Goal: Information Seeking & Learning: Find specific fact

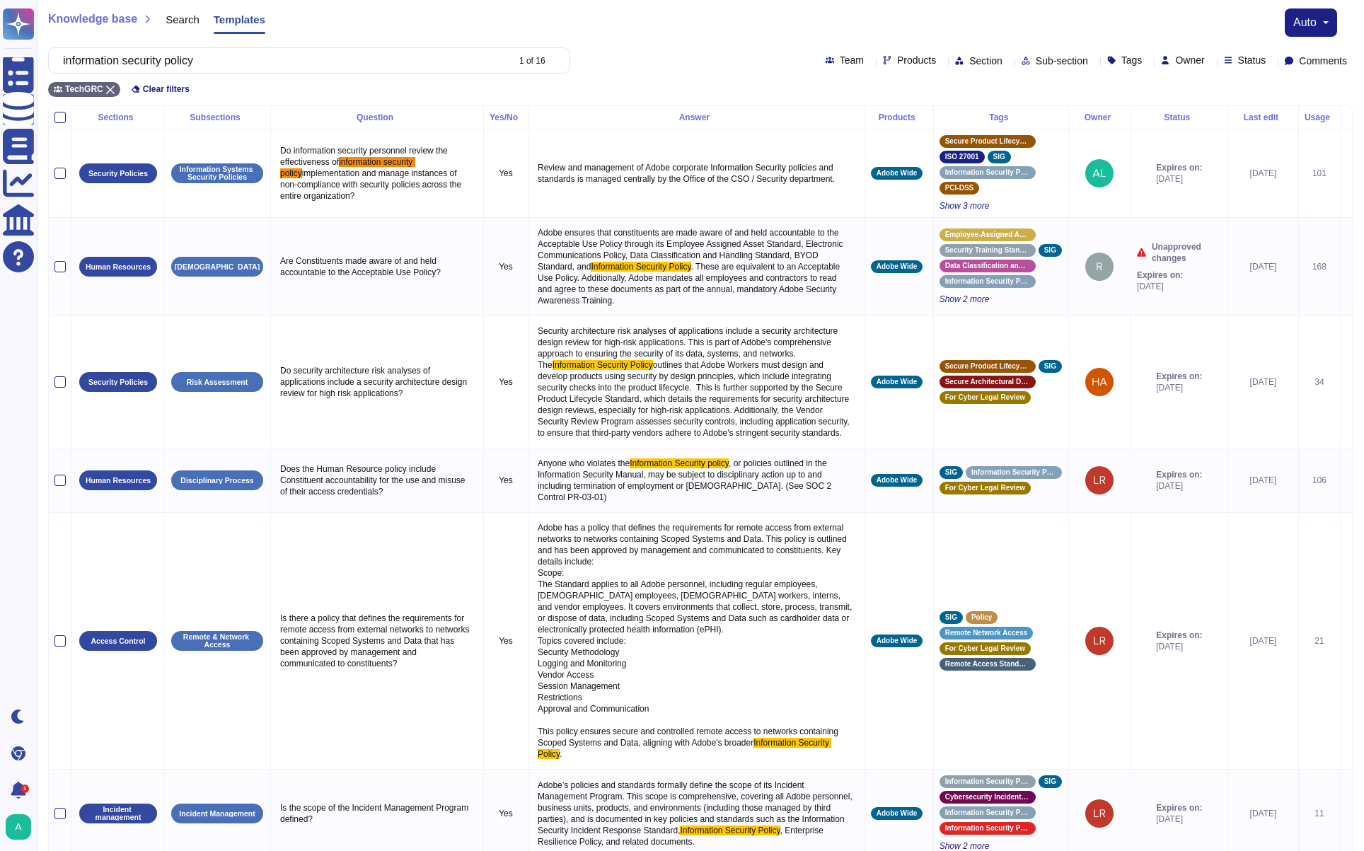
scroll to position [205, 0]
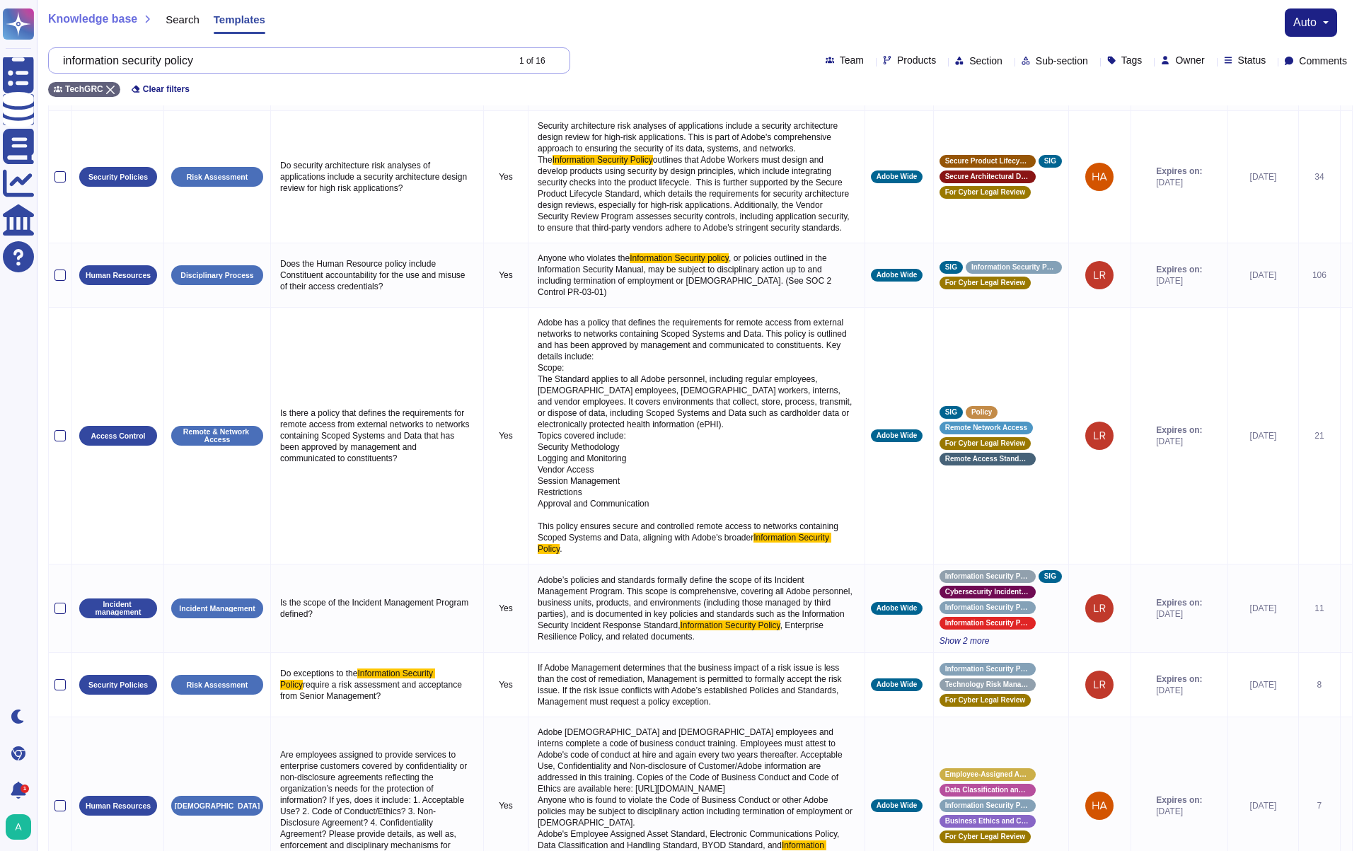
click at [235, 69] on input "information security policy" at bounding box center [281, 60] width 451 height 25
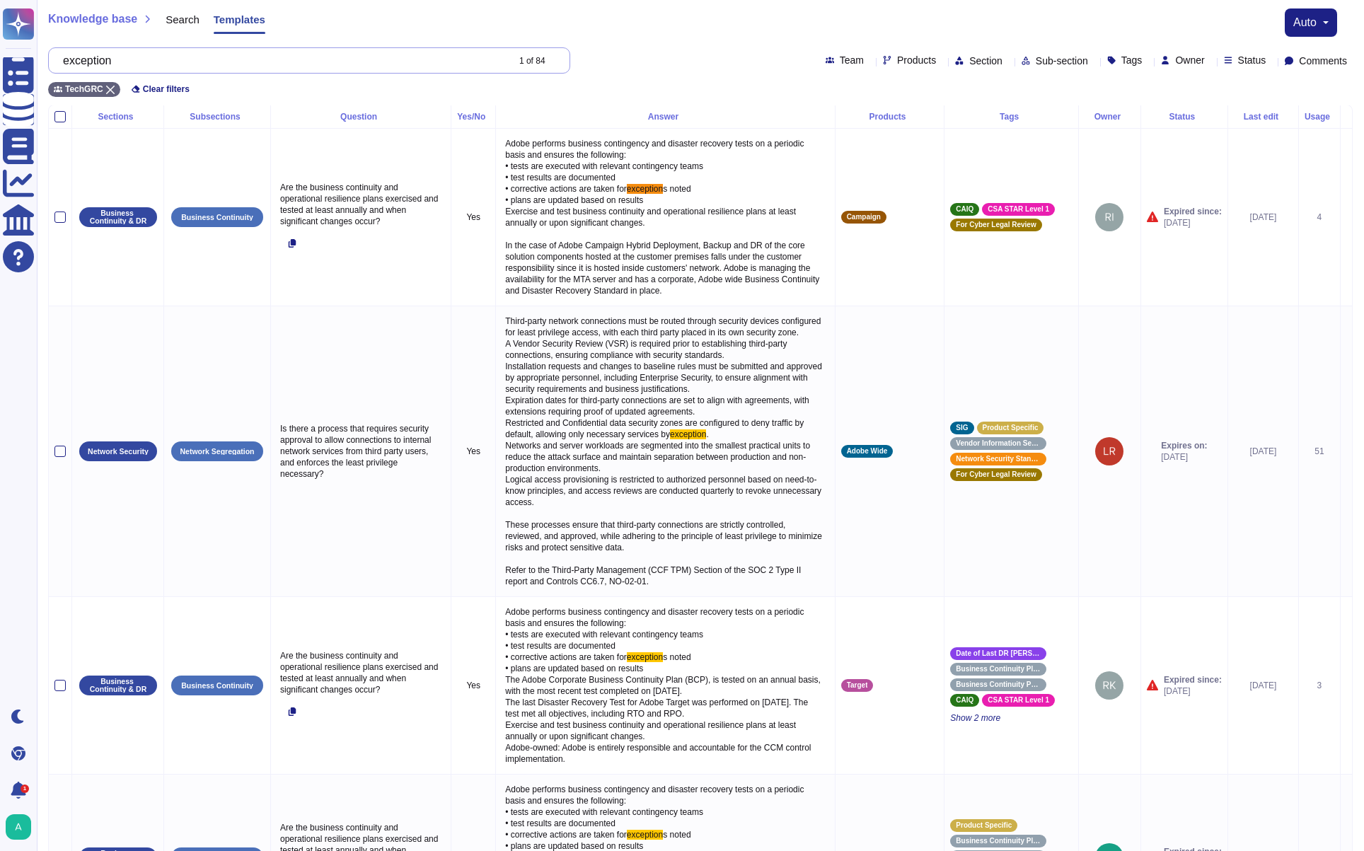
scroll to position [0, 0]
click at [238, 69] on input "exception" at bounding box center [281, 60] width 451 height 25
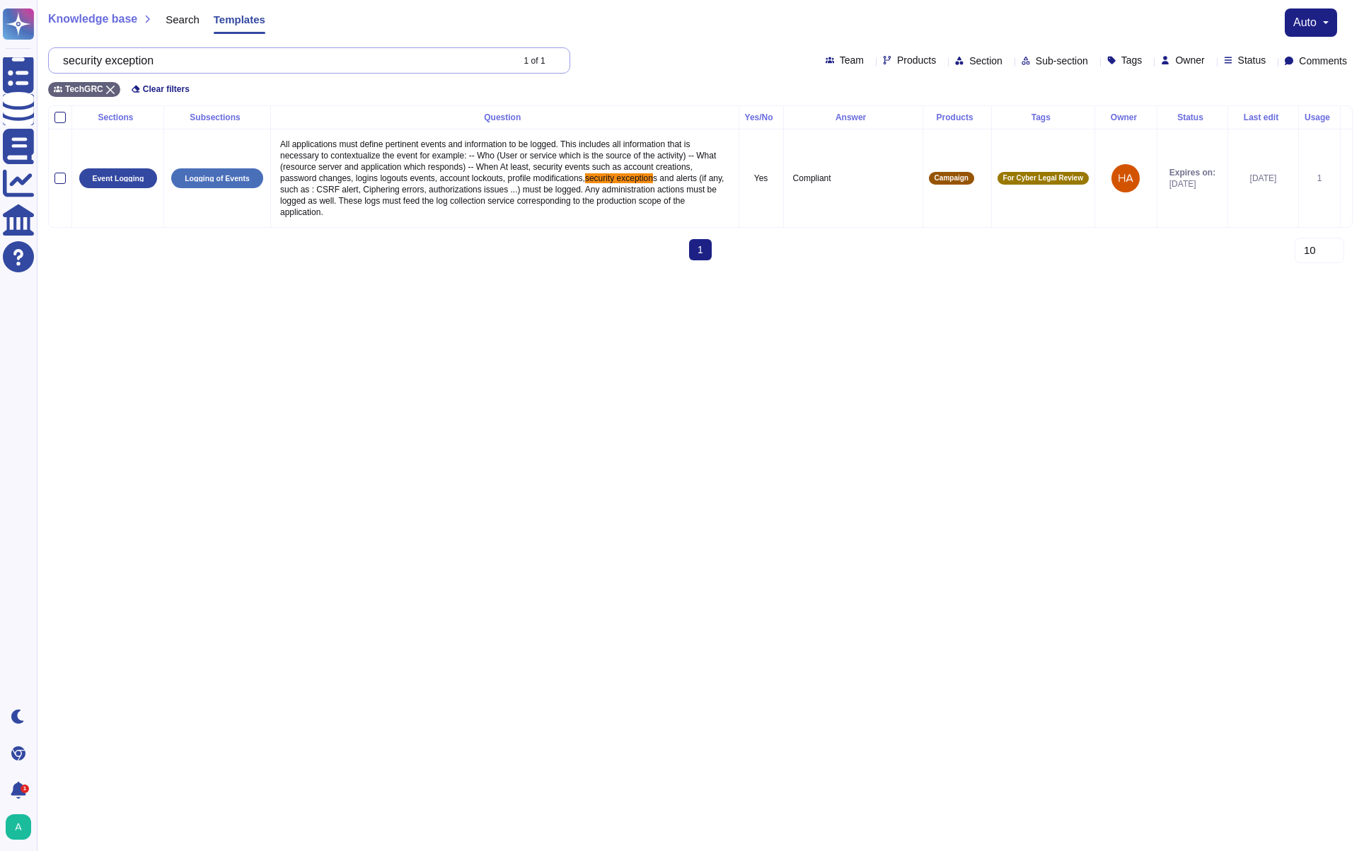
click at [365, 65] on input "security exception" at bounding box center [284, 60] width 456 height 25
click at [141, 86] on div "Clear filters" at bounding box center [160, 89] width 69 height 14
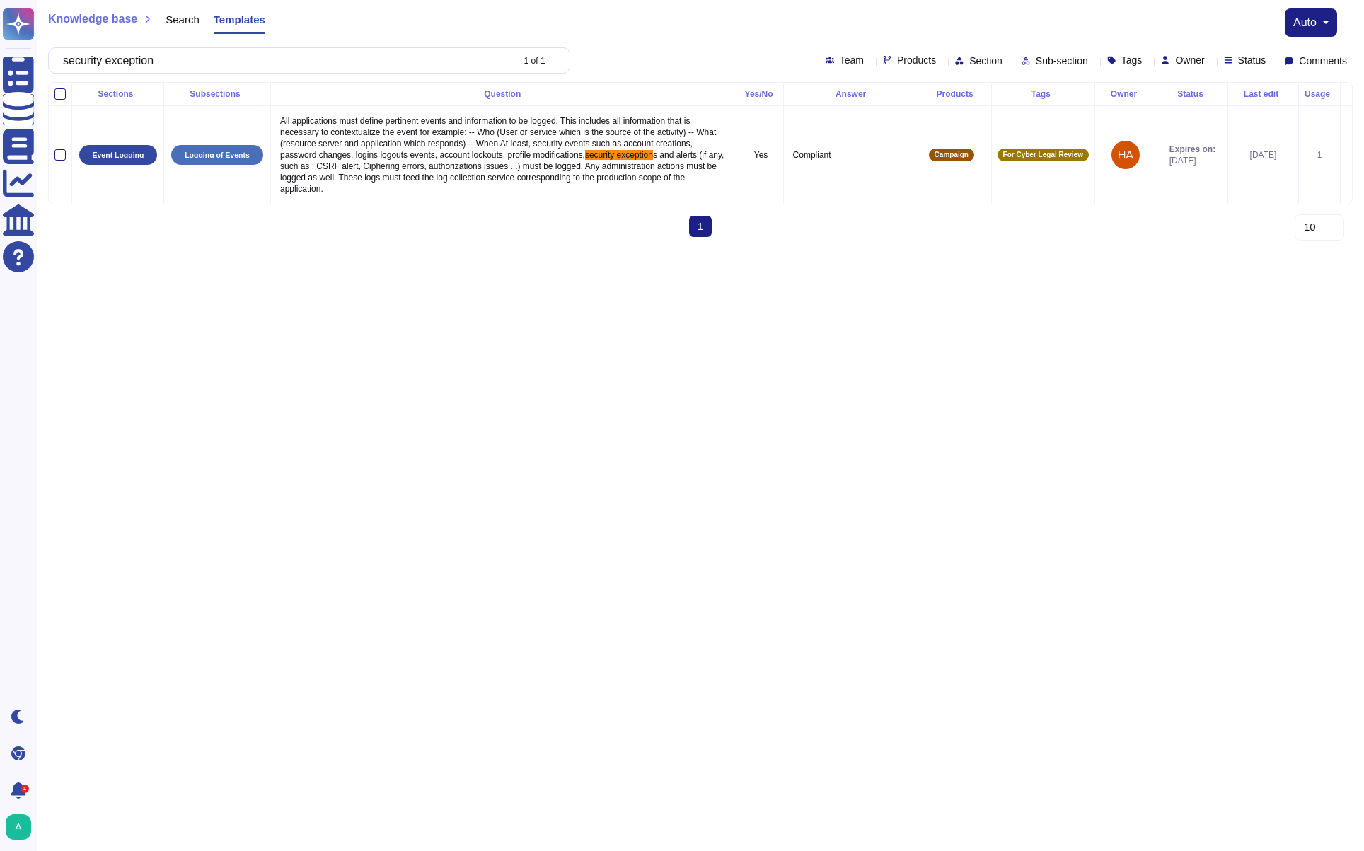
click at [279, 73] on div "security exception 1 of 1" at bounding box center [309, 60] width 522 height 26
click at [282, 68] on input "security exception" at bounding box center [284, 60] width 456 height 25
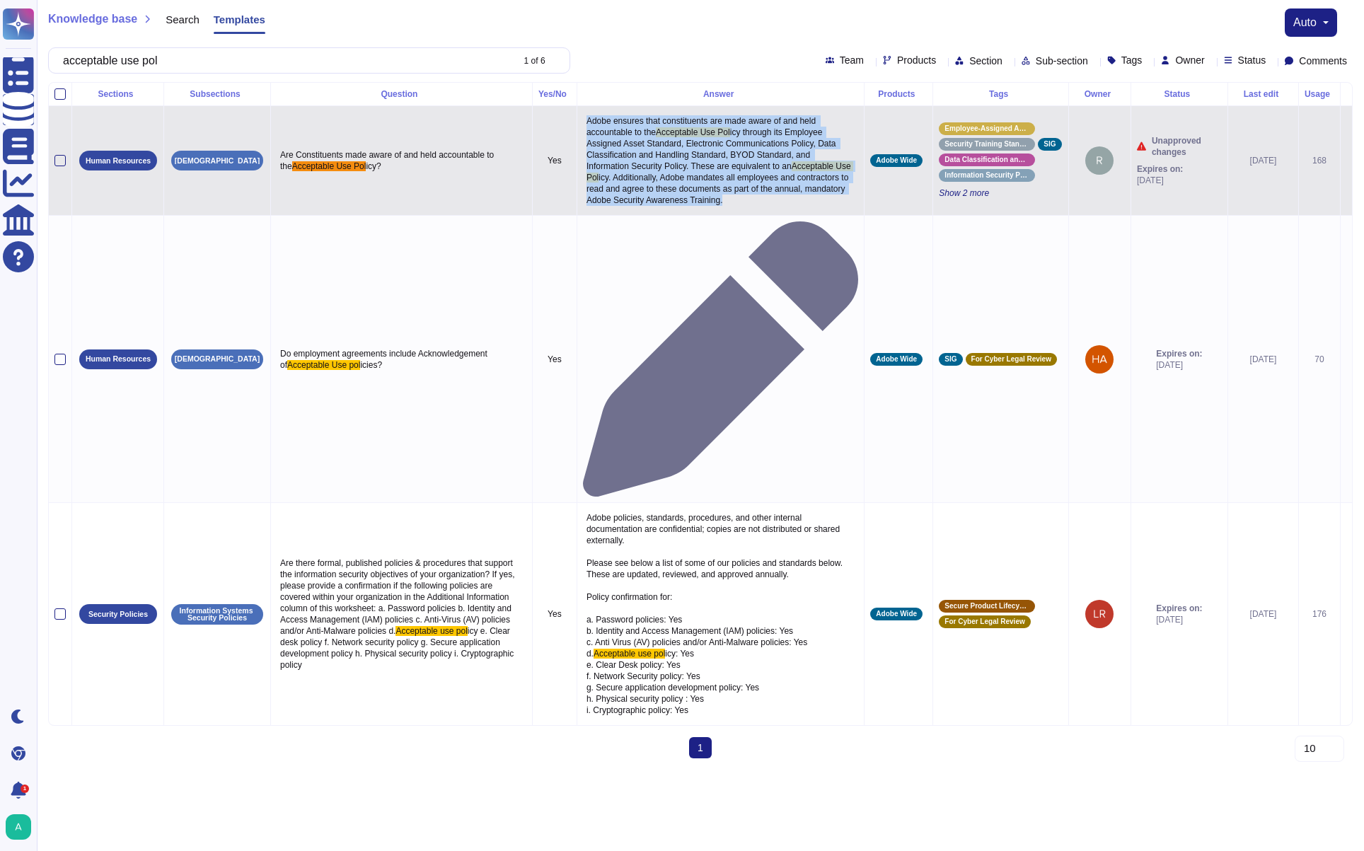
drag, startPoint x: 585, startPoint y: 121, endPoint x: 685, endPoint y: 219, distance: 140.1
click at [686, 209] on p "Adobe ensures that constituents are made aware of and held accountable to the A…" at bounding box center [720, 161] width 275 height 98
copy p "Adobe ensures that constituents are made aware of and held accountable to the A…"
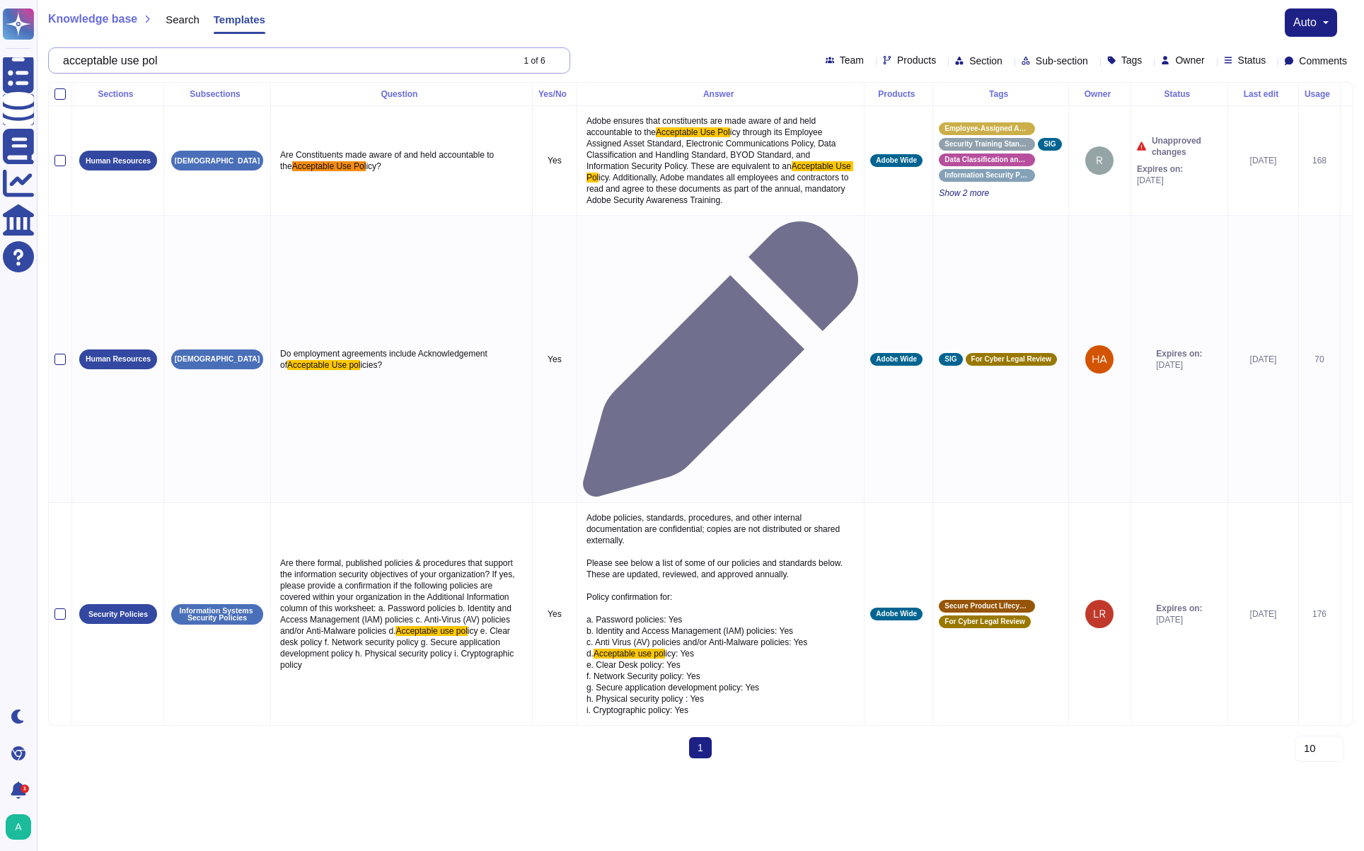
click at [245, 66] on input "acceptable use pol" at bounding box center [284, 60] width 456 height 25
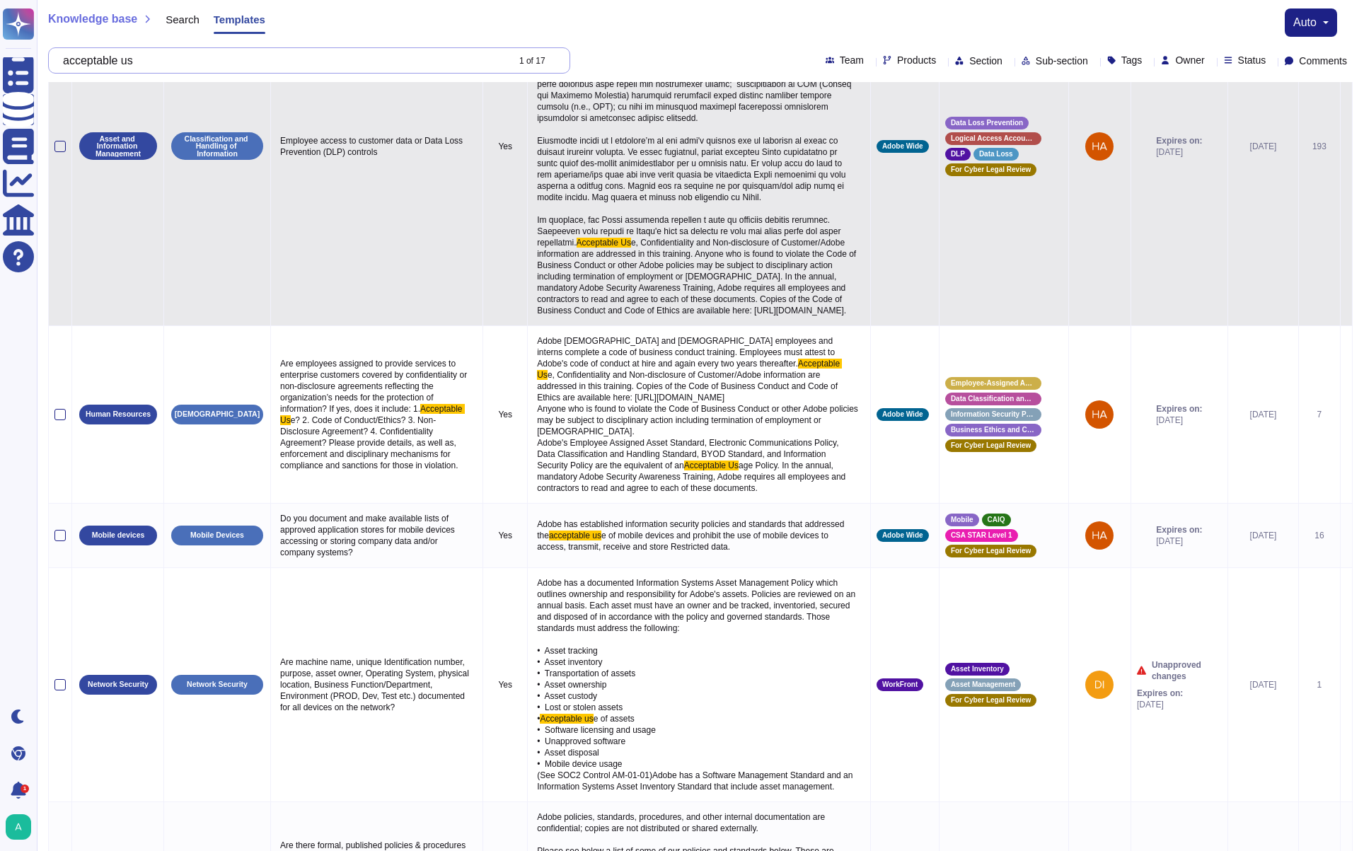
scroll to position [1239, 0]
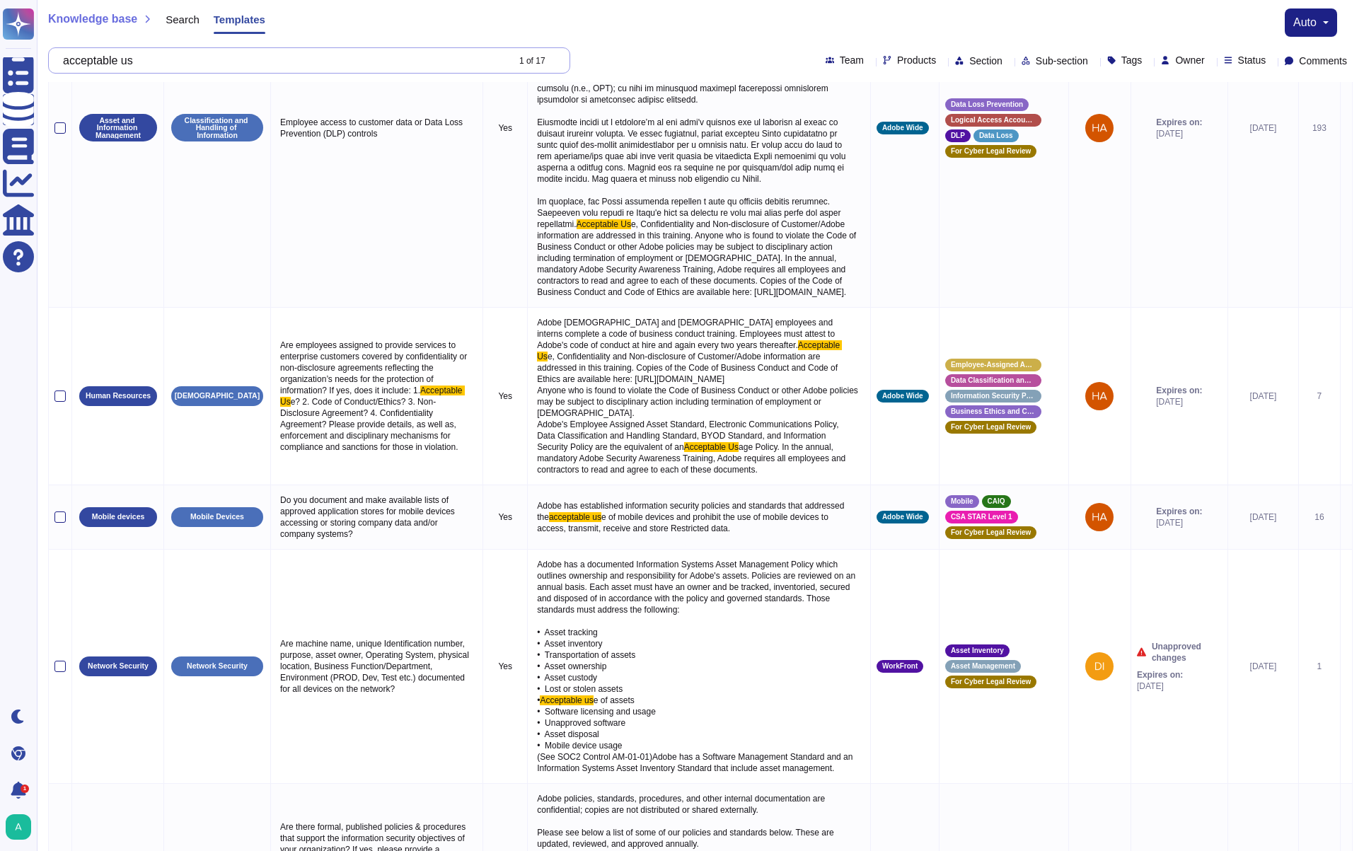
click at [317, 66] on input "acceptable us" at bounding box center [281, 60] width 451 height 25
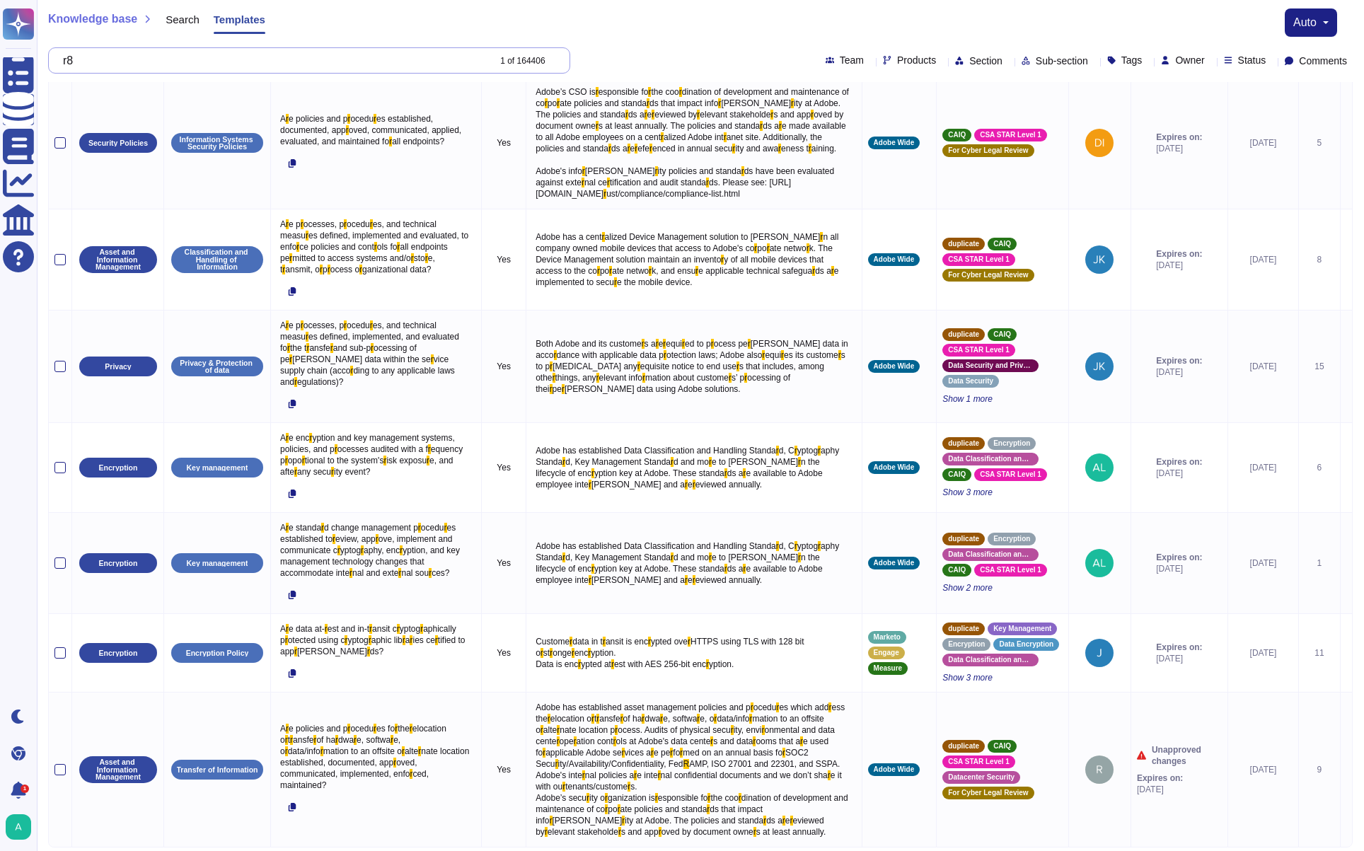
scroll to position [0, 0]
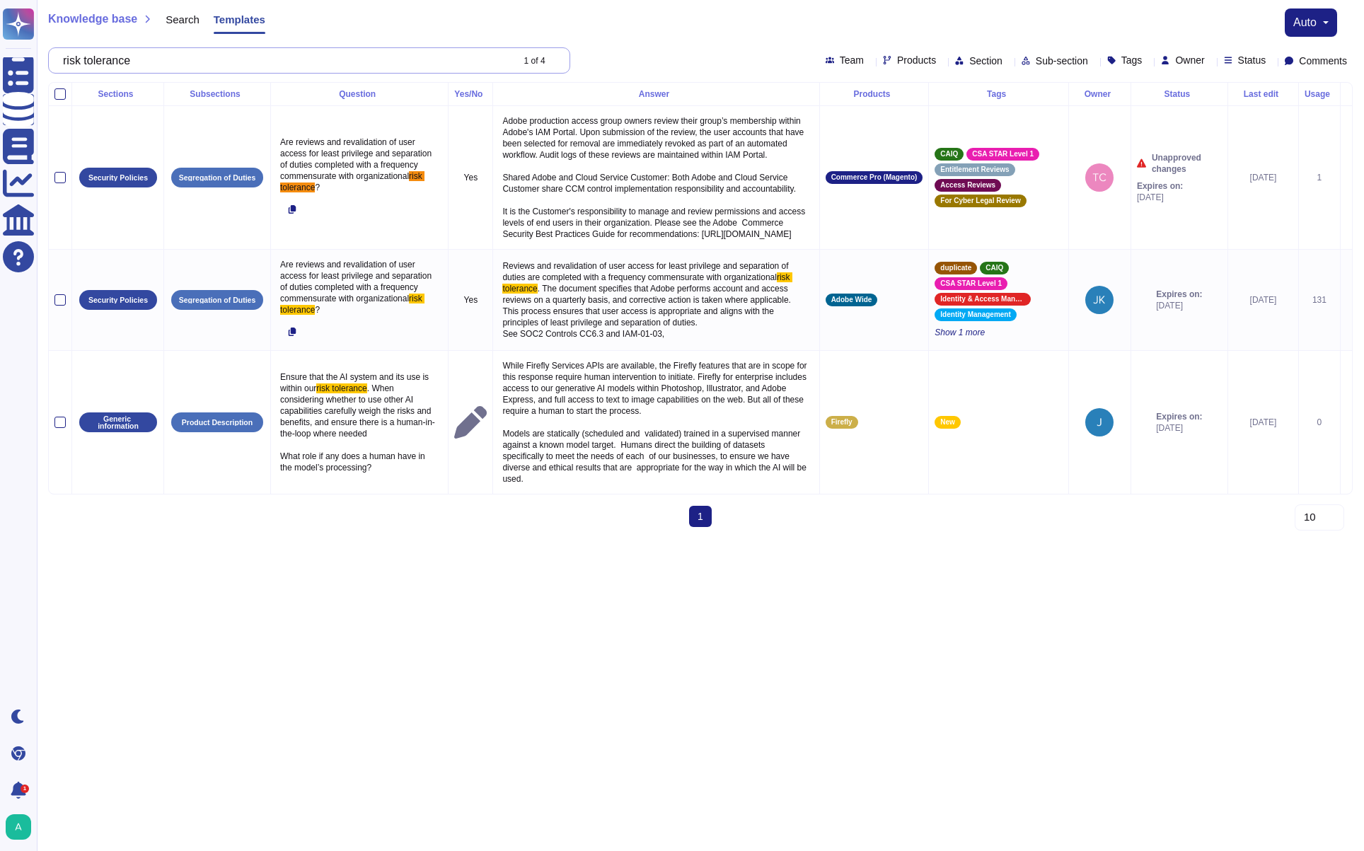
click at [158, 58] on input "risk tolerance" at bounding box center [284, 60] width 456 height 25
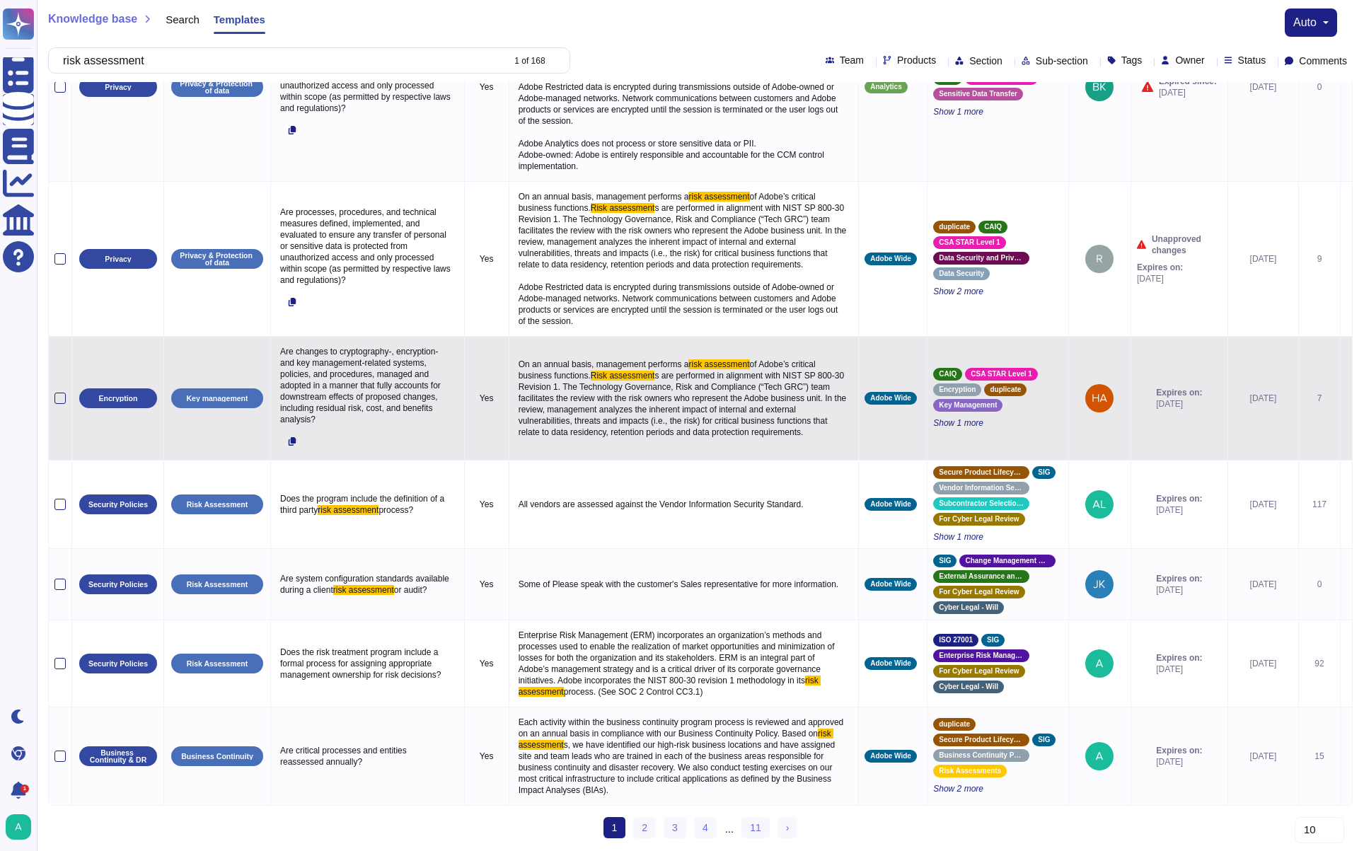
scroll to position [798, 0]
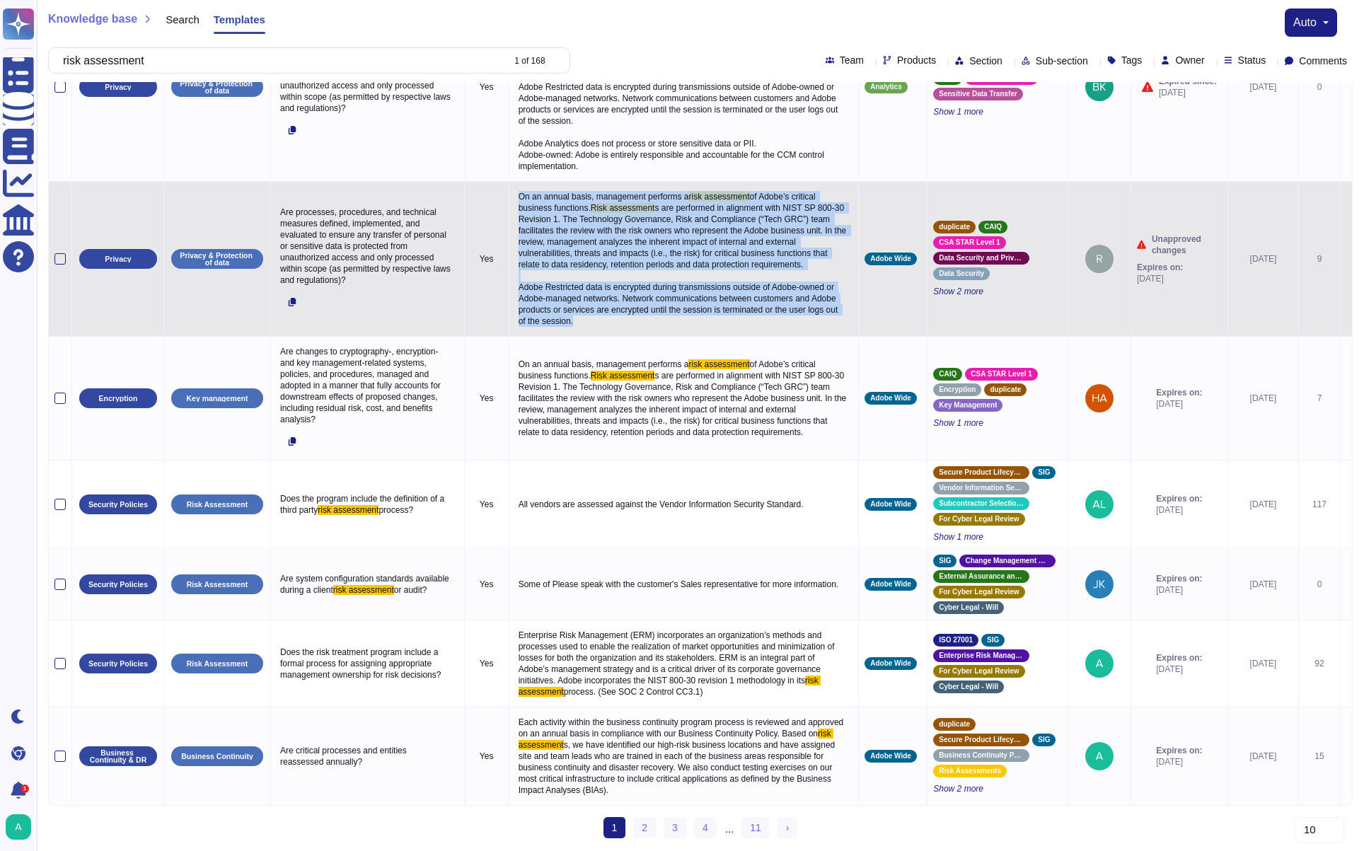
drag, startPoint x: 509, startPoint y: 192, endPoint x: 715, endPoint y: 328, distance: 247.0
click at [715, 328] on p "On an annual basis, management performs a risk assessment of Adobe’s critical b…" at bounding box center [684, 258] width 338 height 143
copy p "On an annual basis, management performs a risk assessment of Adobe’s critical b…"
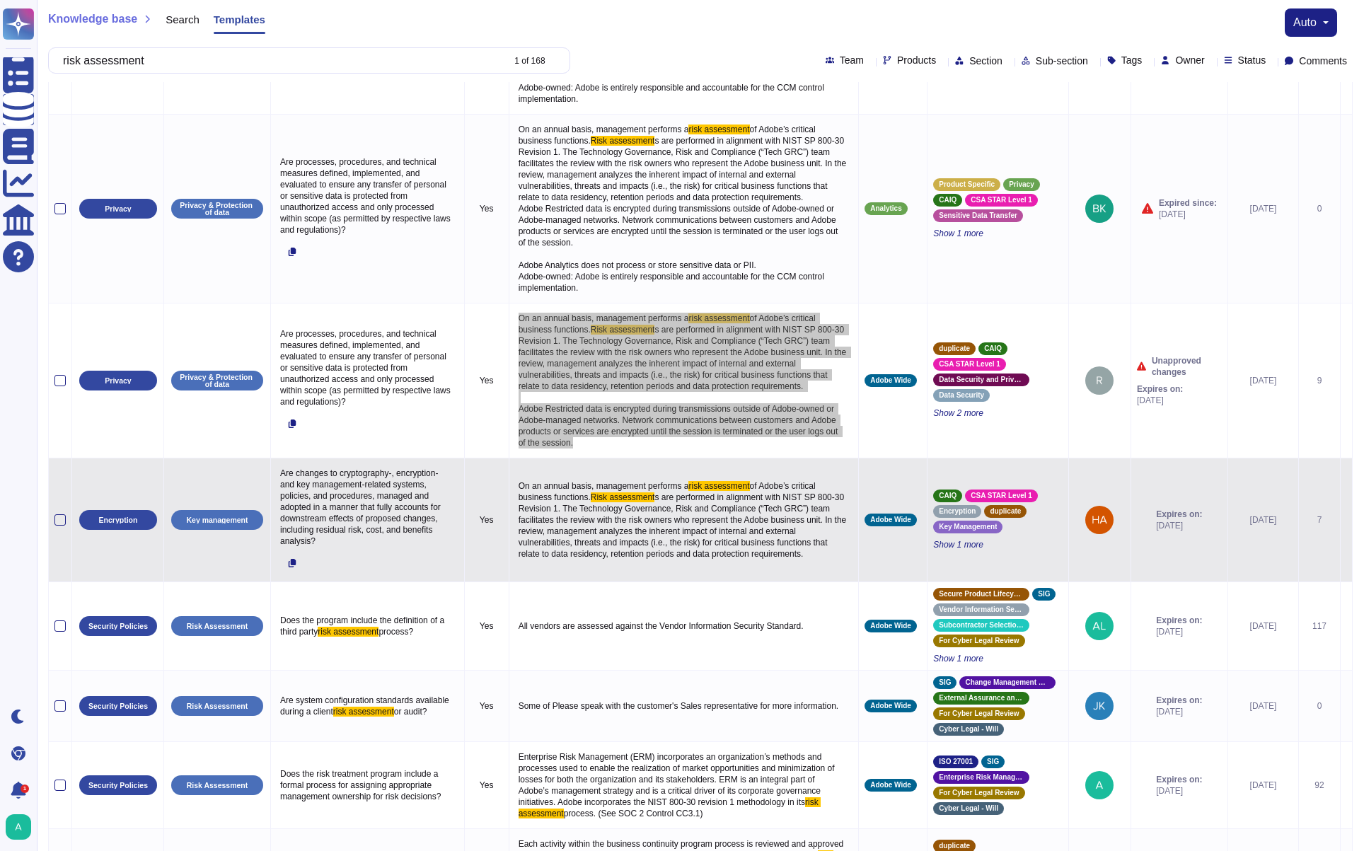
scroll to position [816, 0]
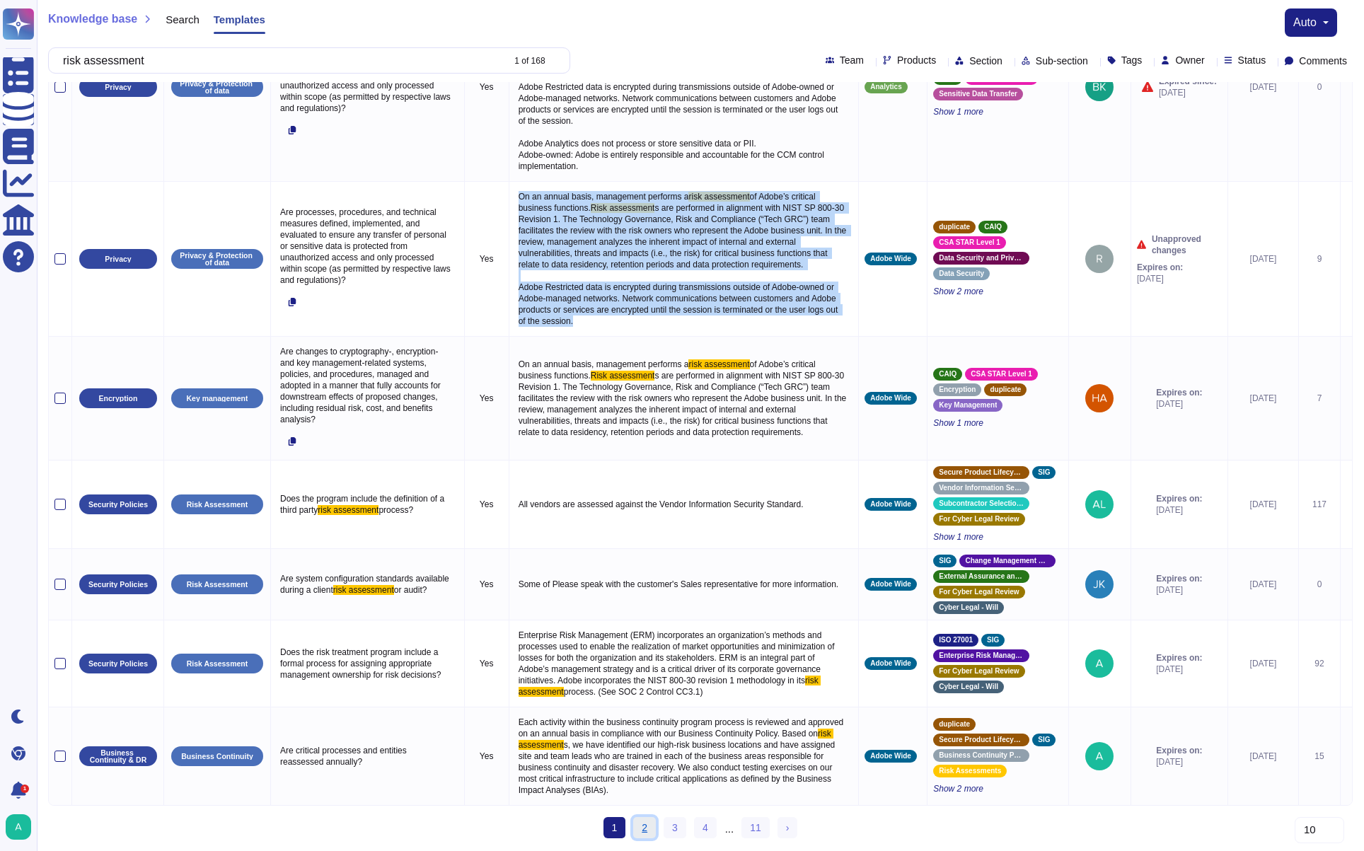
click at [649, 825] on link "2" at bounding box center [644, 827] width 23 height 21
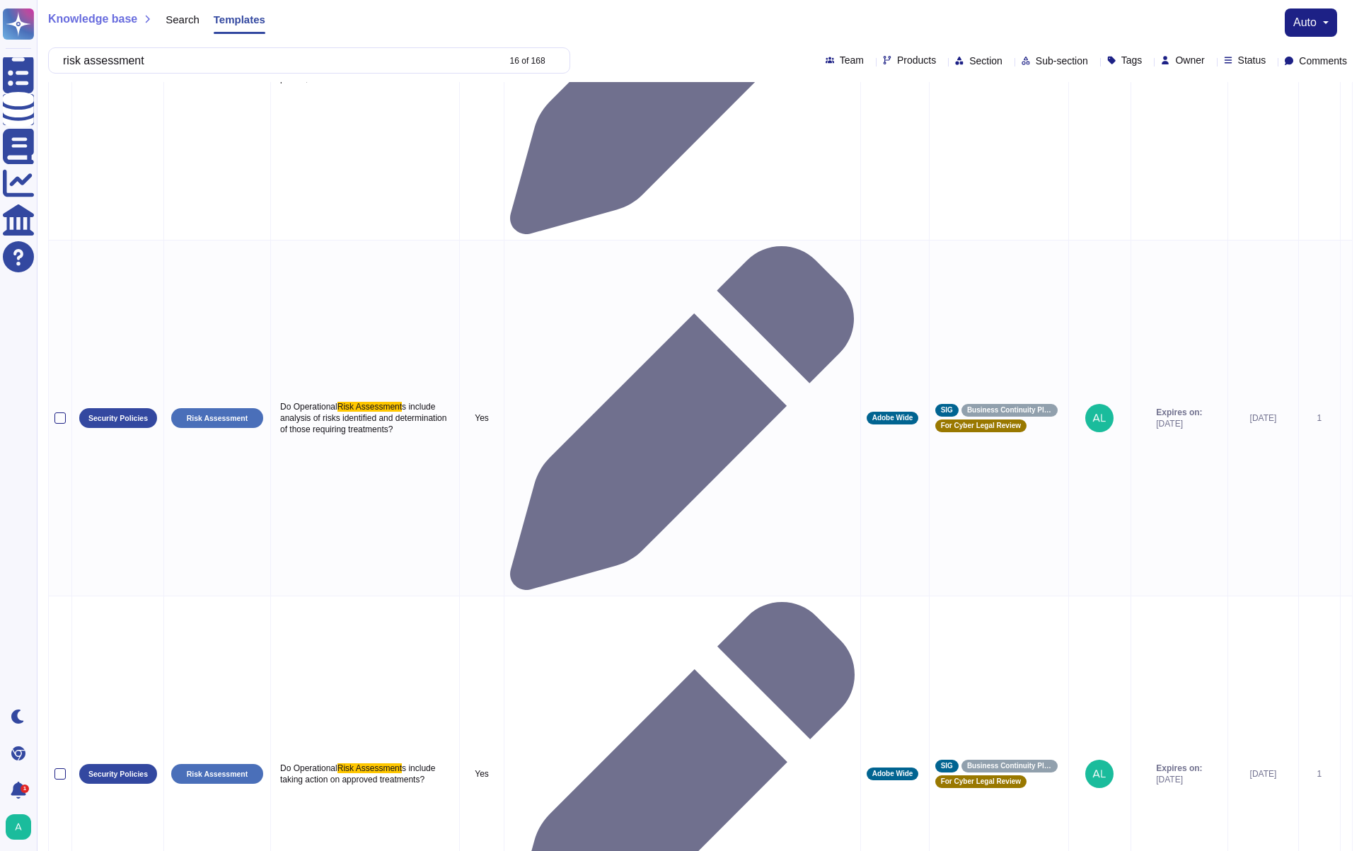
scroll to position [479, 0]
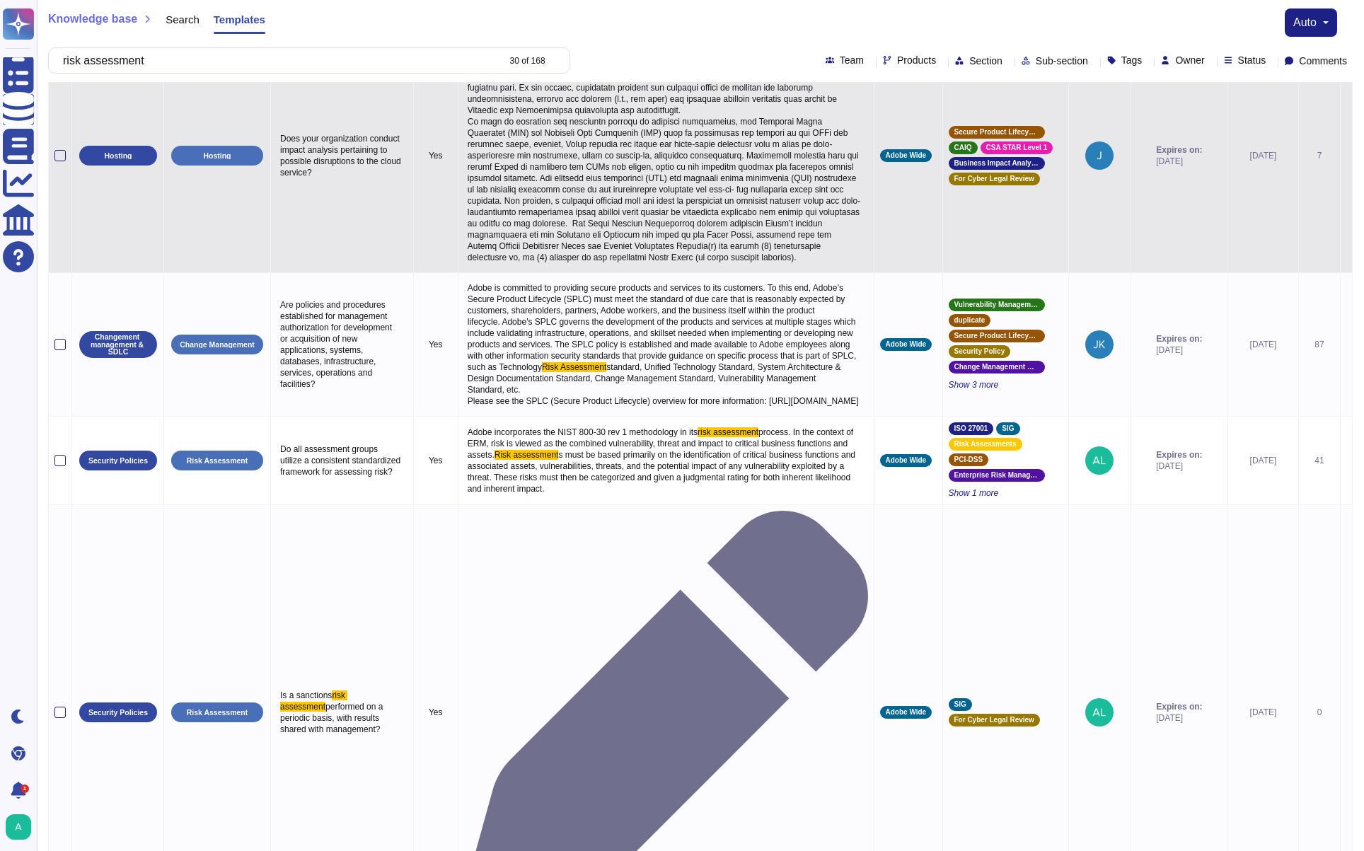
scroll to position [421, 0]
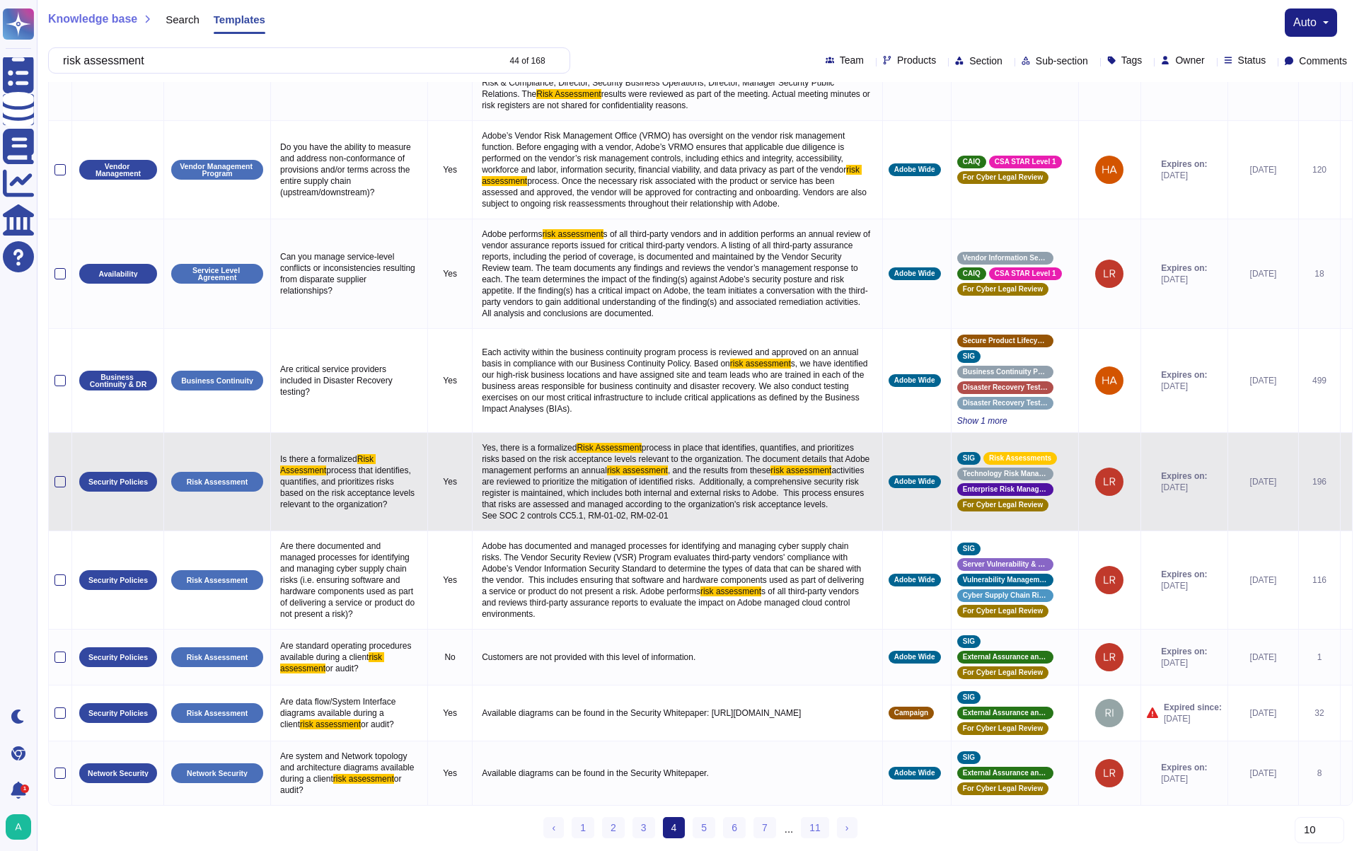
scroll to position [295, 0]
drag, startPoint x: 707, startPoint y: 506, endPoint x: 491, endPoint y: 428, distance: 229.6
click at [491, 439] on p "Yes, there is a formalized Risk Assessment process in place that identifies, qu…" at bounding box center [677, 482] width 398 height 86
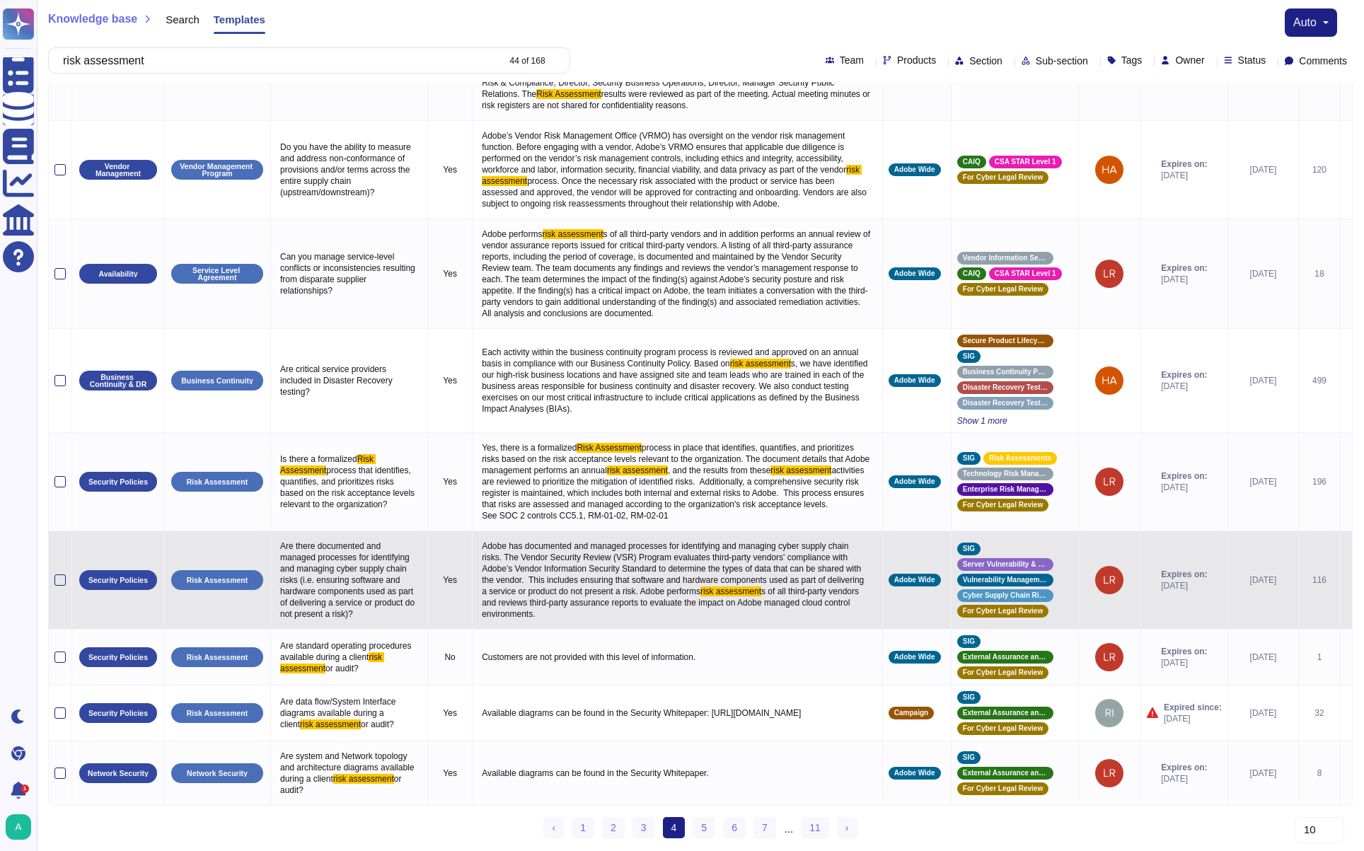
copy p "Yes, there is a formalized Risk Assessment process in place that identifies, qu…"
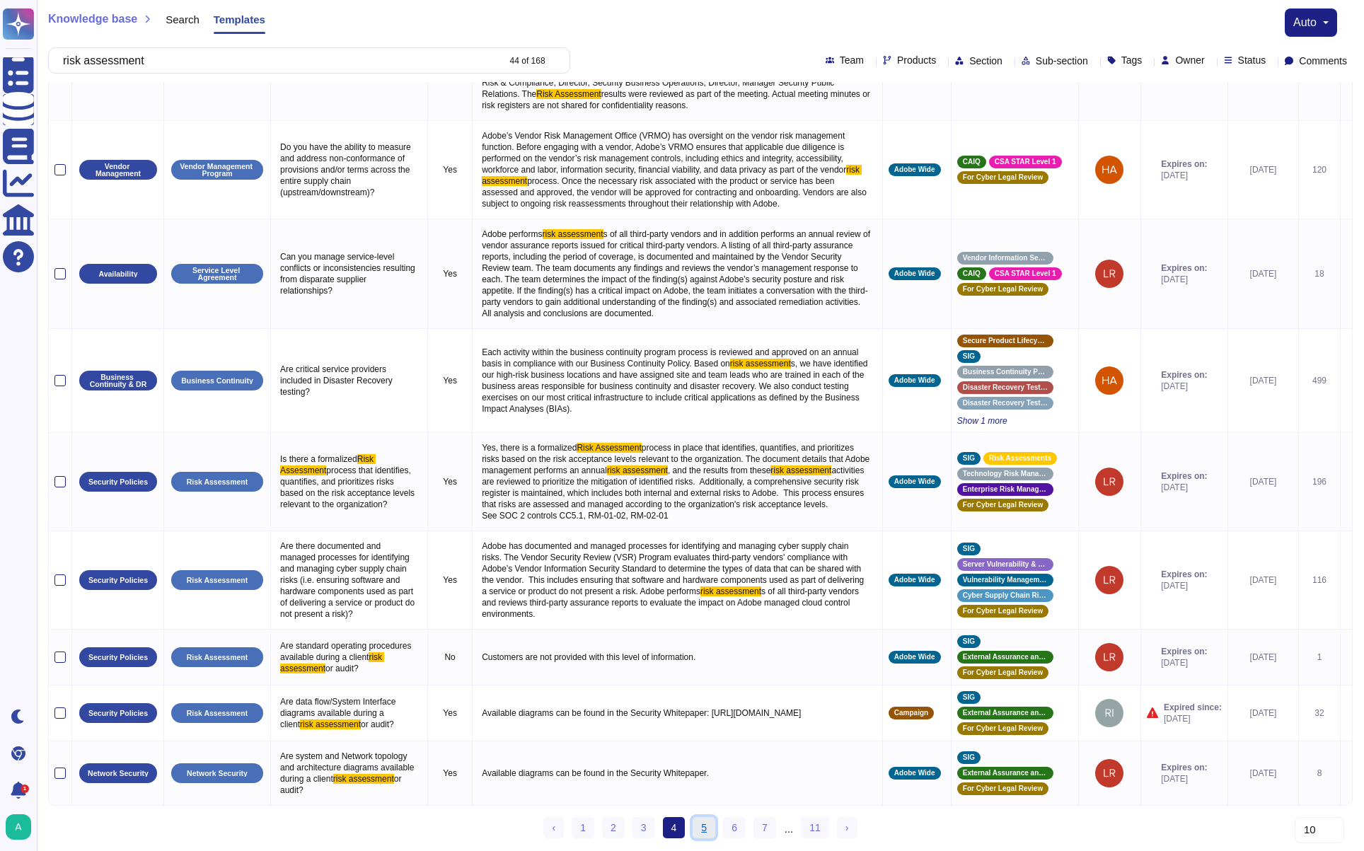
click at [709, 826] on link "5" at bounding box center [704, 827] width 23 height 21
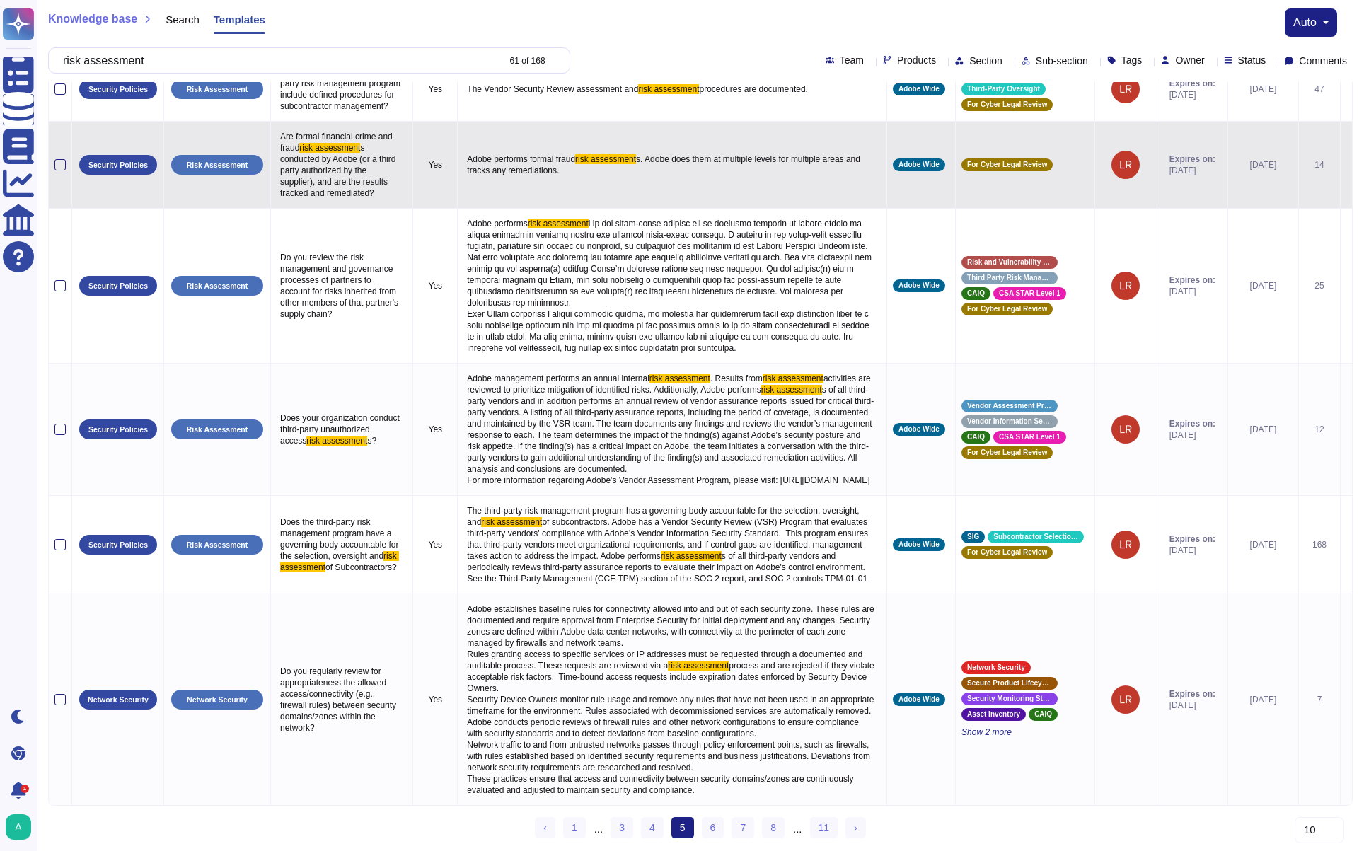
scroll to position [639, 0]
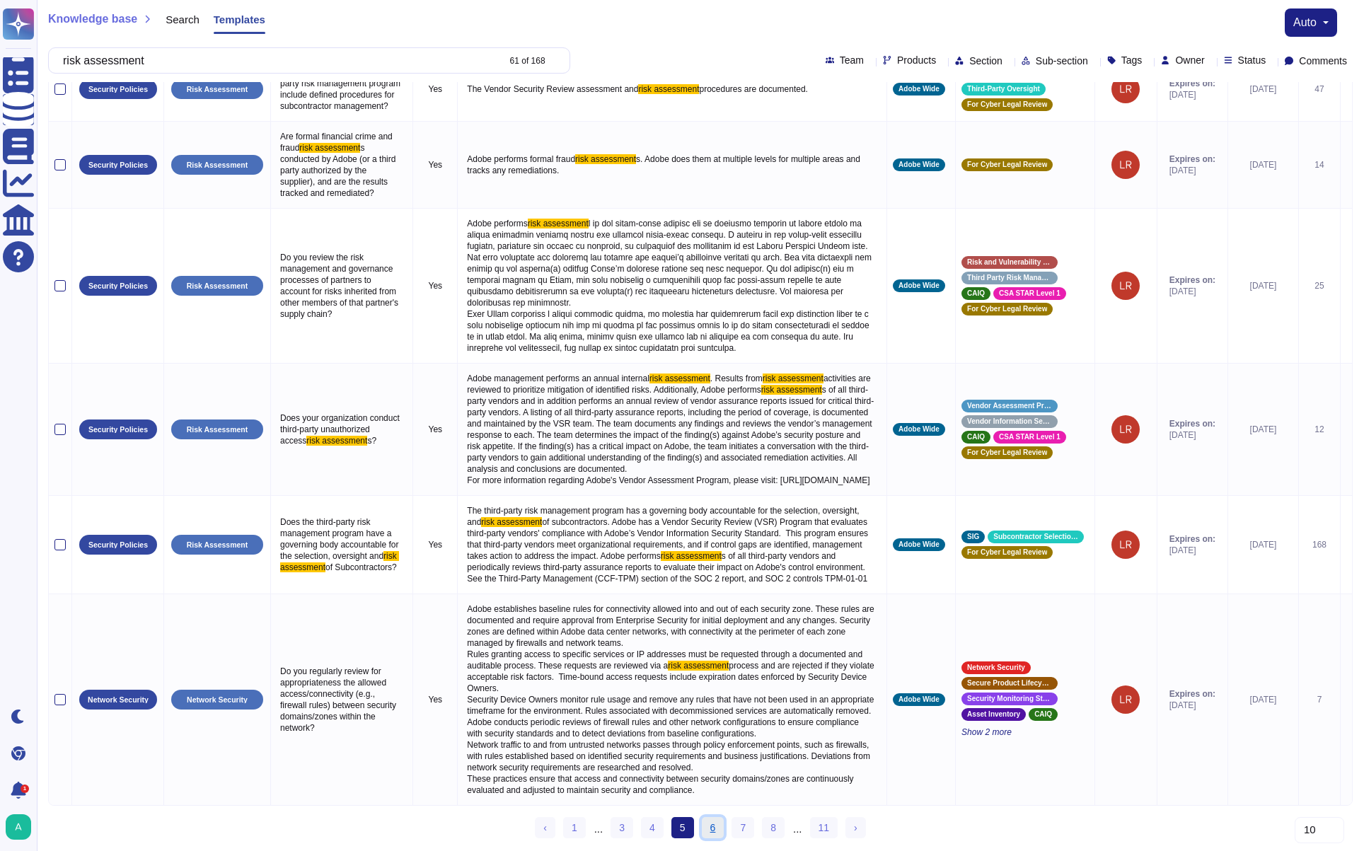
click at [723, 830] on link "6" at bounding box center [713, 827] width 23 height 21
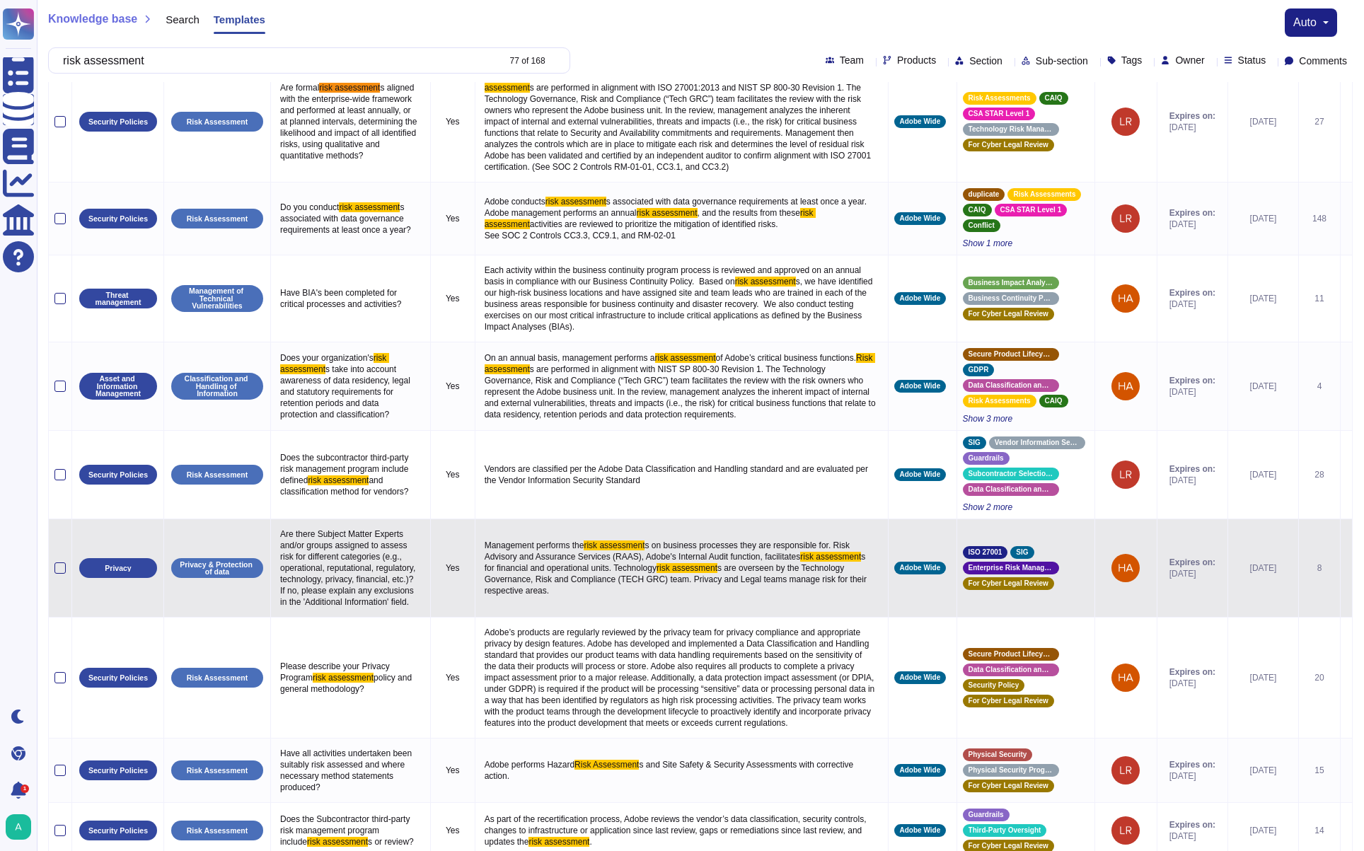
scroll to position [0, 0]
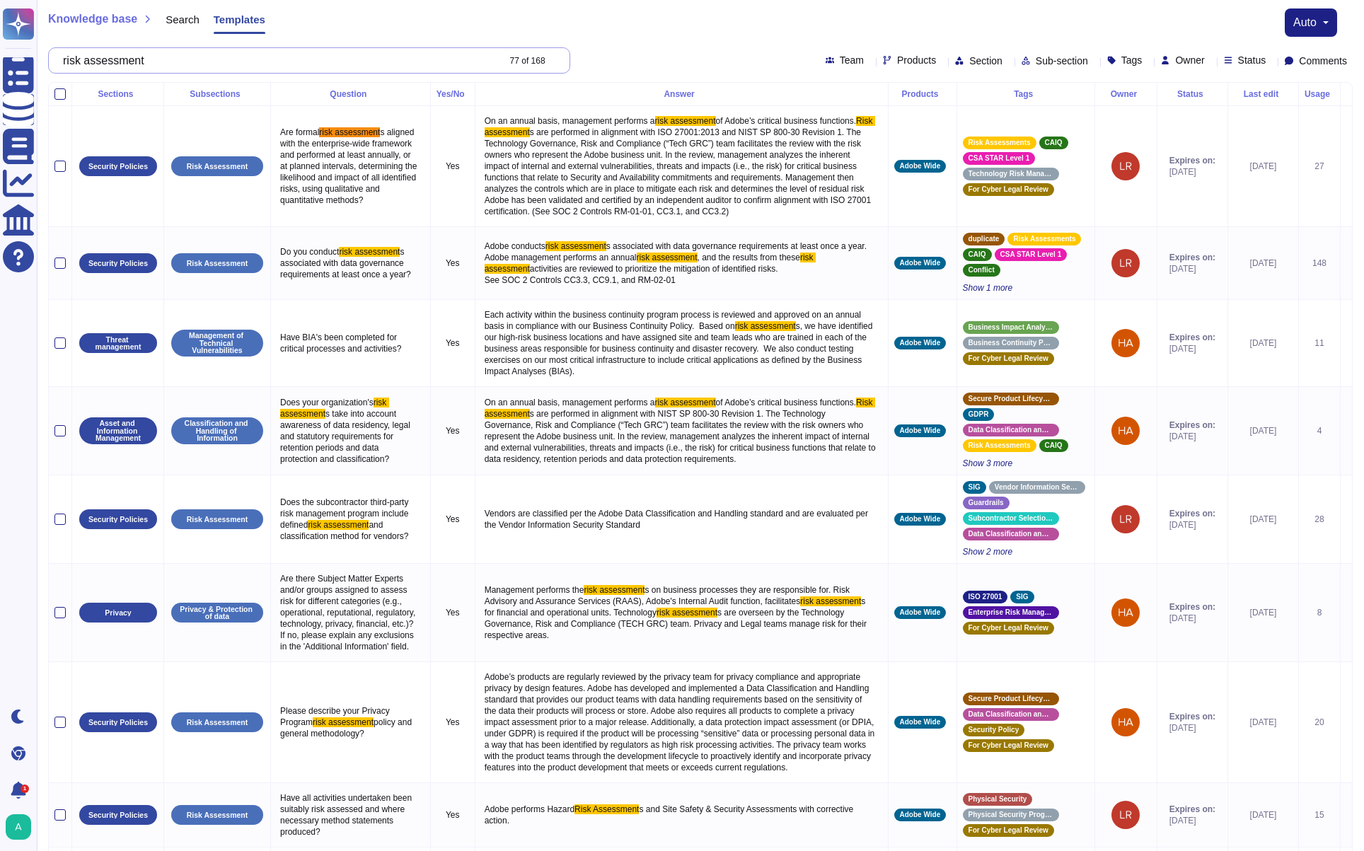
click at [237, 62] on input "risk assessment" at bounding box center [276, 60] width 441 height 25
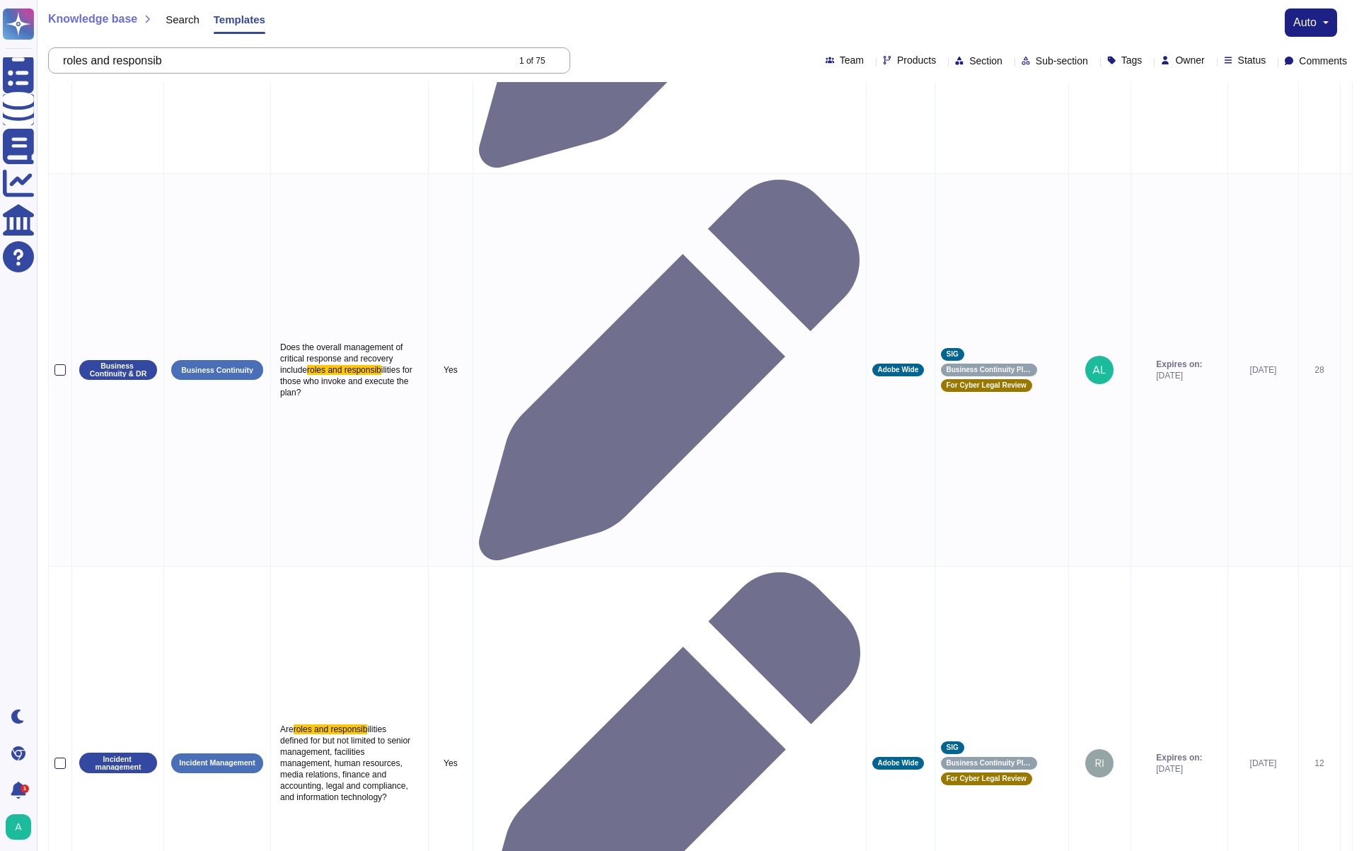
scroll to position [757, 0]
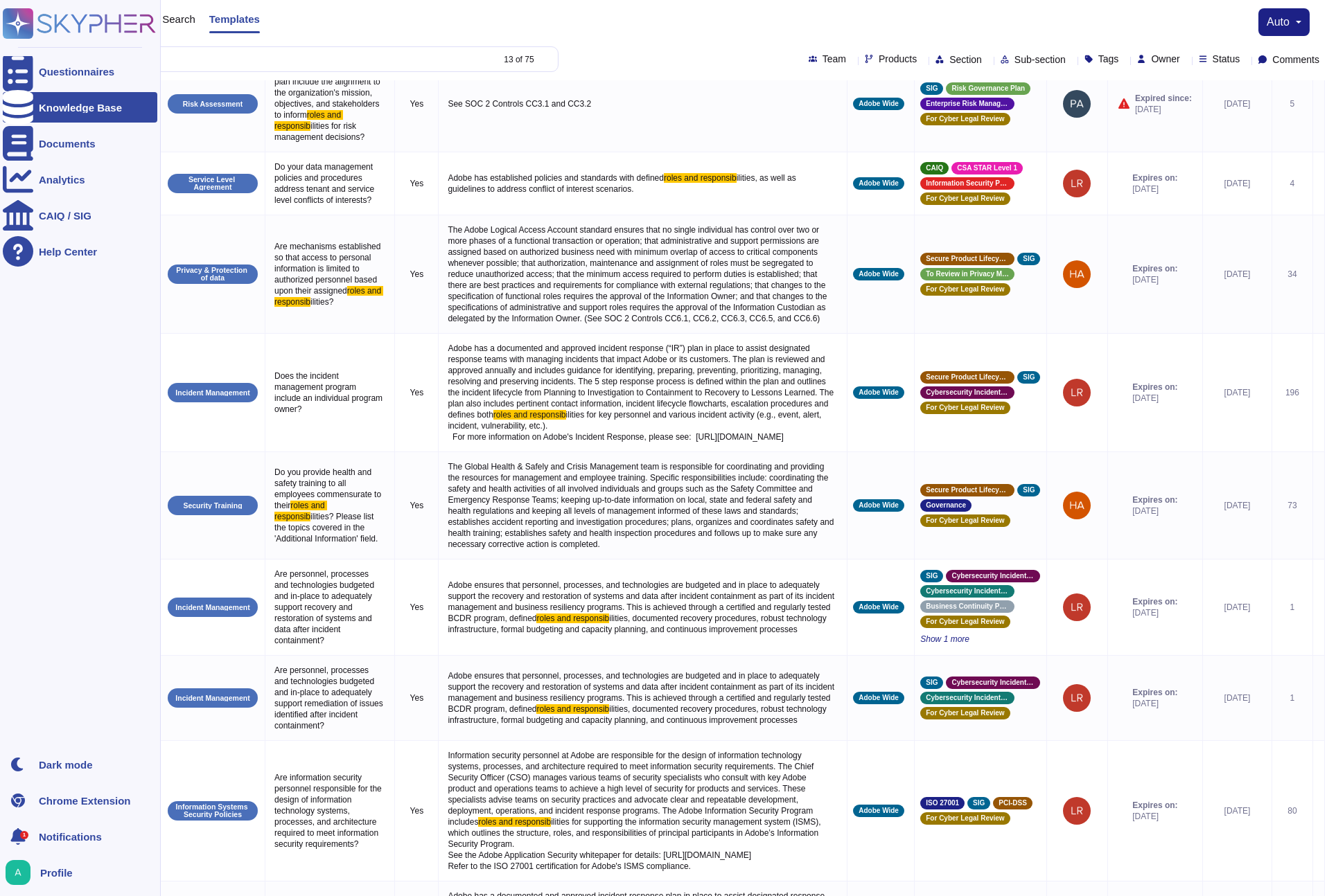
scroll to position [460, 0]
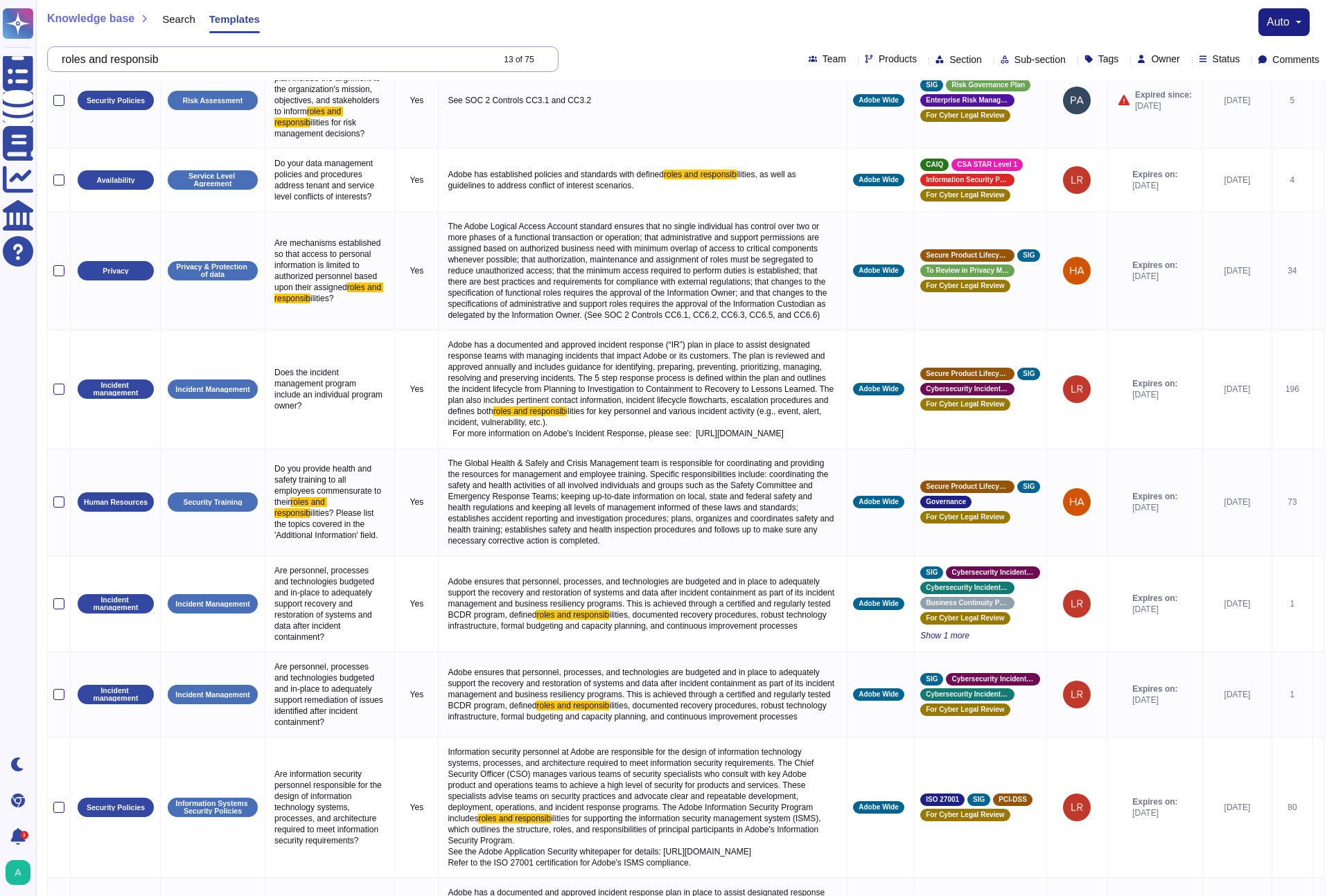
click at [371, 55] on input "roles and responsib" at bounding box center [273, 59] width 437 height 24
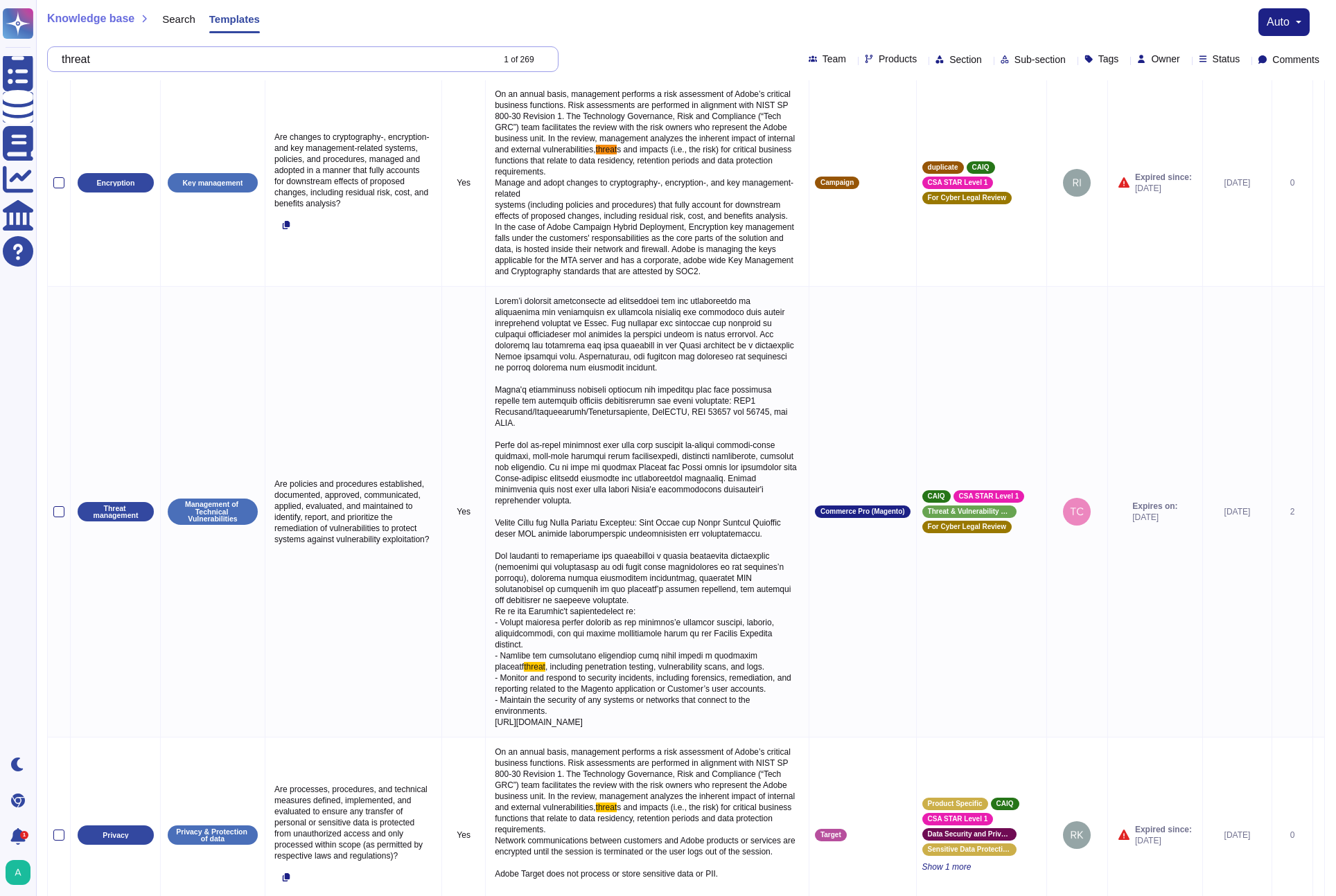
scroll to position [0, 0]
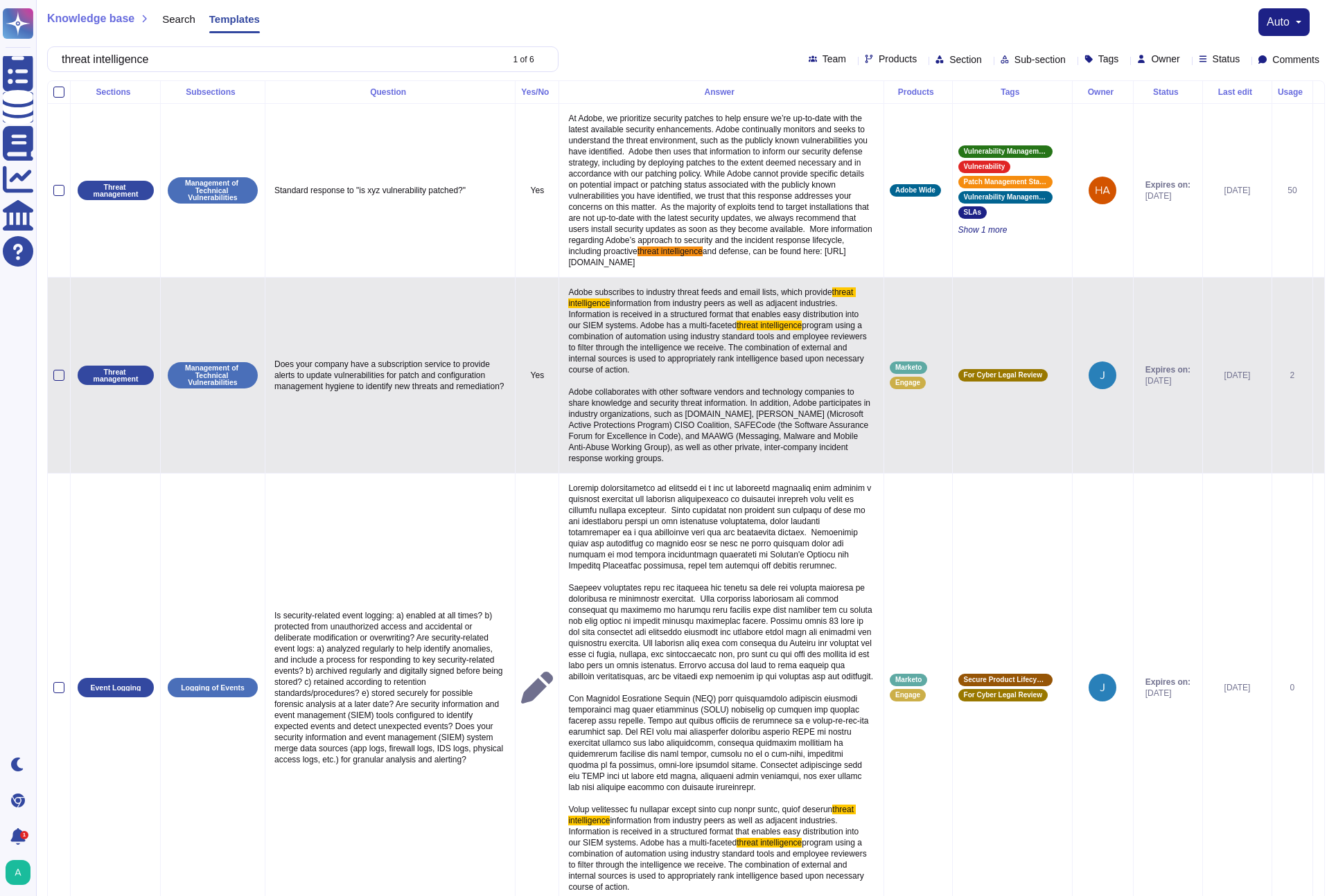
click at [728, 330] on span "information from industry peers as well as adjacent industries. Information is …" at bounding box center [714, 314] width 293 height 32
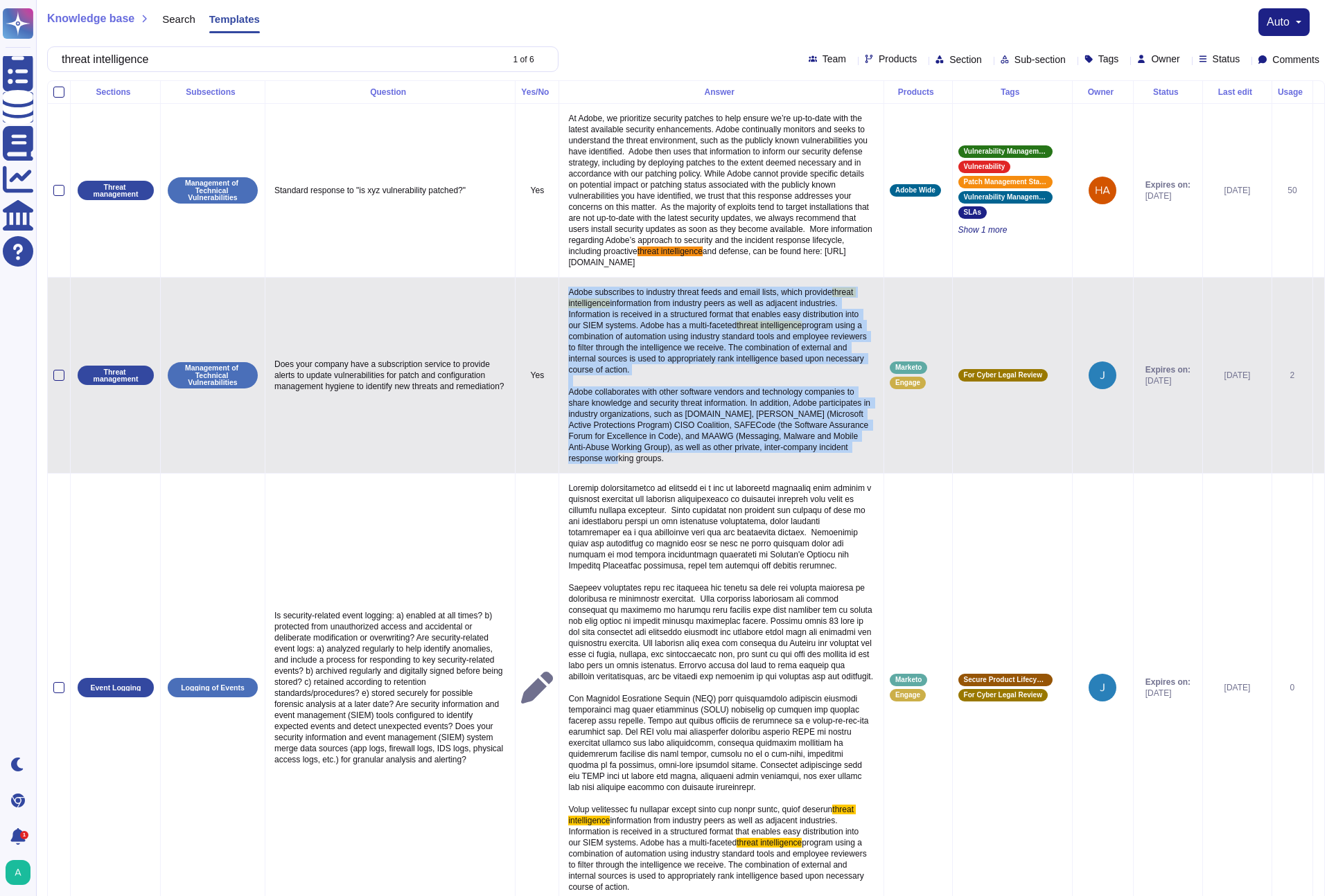
drag, startPoint x: 849, startPoint y: 484, endPoint x: 562, endPoint y: 311, distance: 335.1
click at [565, 309] on p "Adobe subscribes to industry threat feeds and email lists, which provide threat…" at bounding box center [722, 375] width 313 height 184
copy p "Adobe subscribes to industry threat feeds and email lists, which provide threat…"
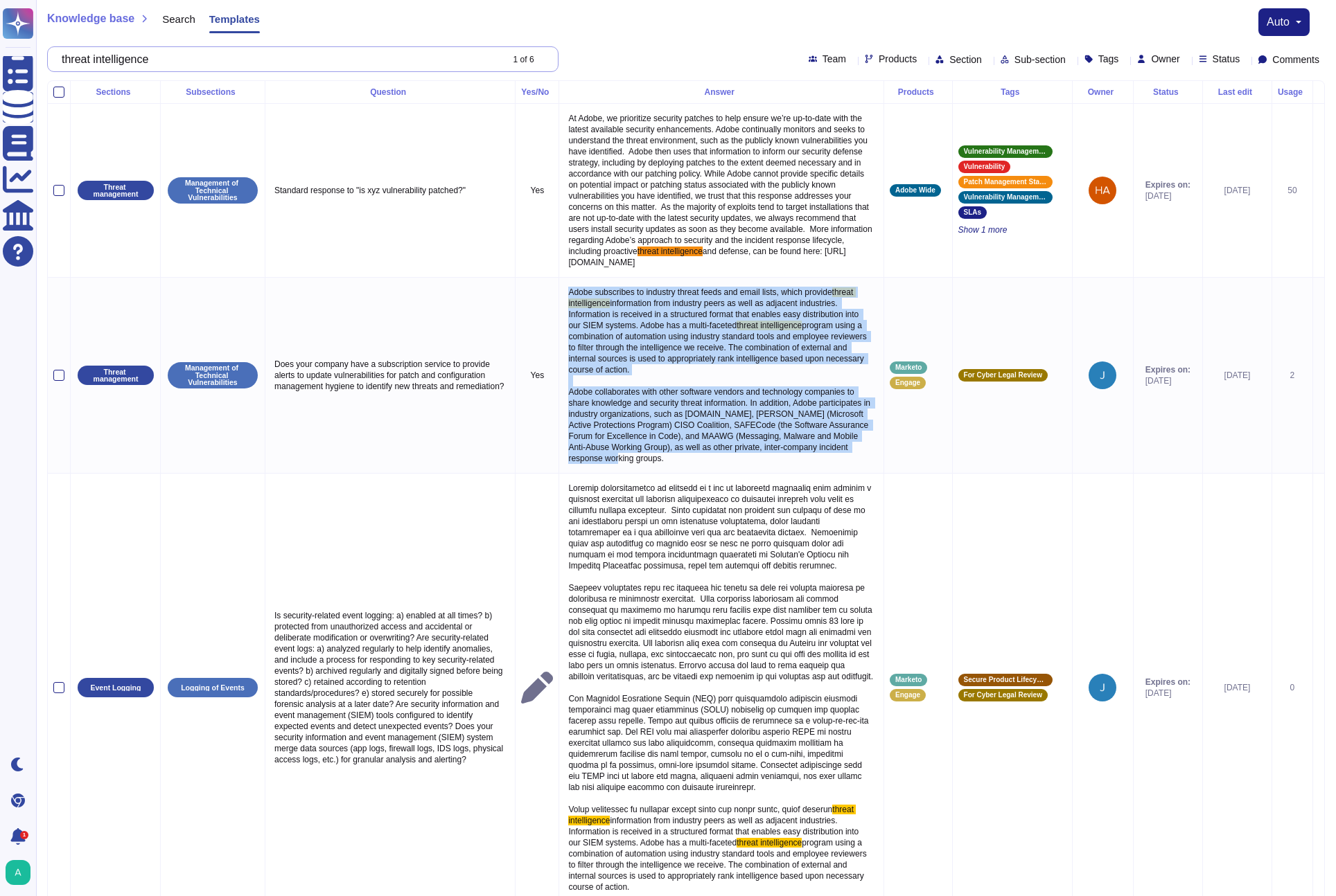
click at [297, 64] on input "threat intelligence" at bounding box center [278, 59] width 447 height 24
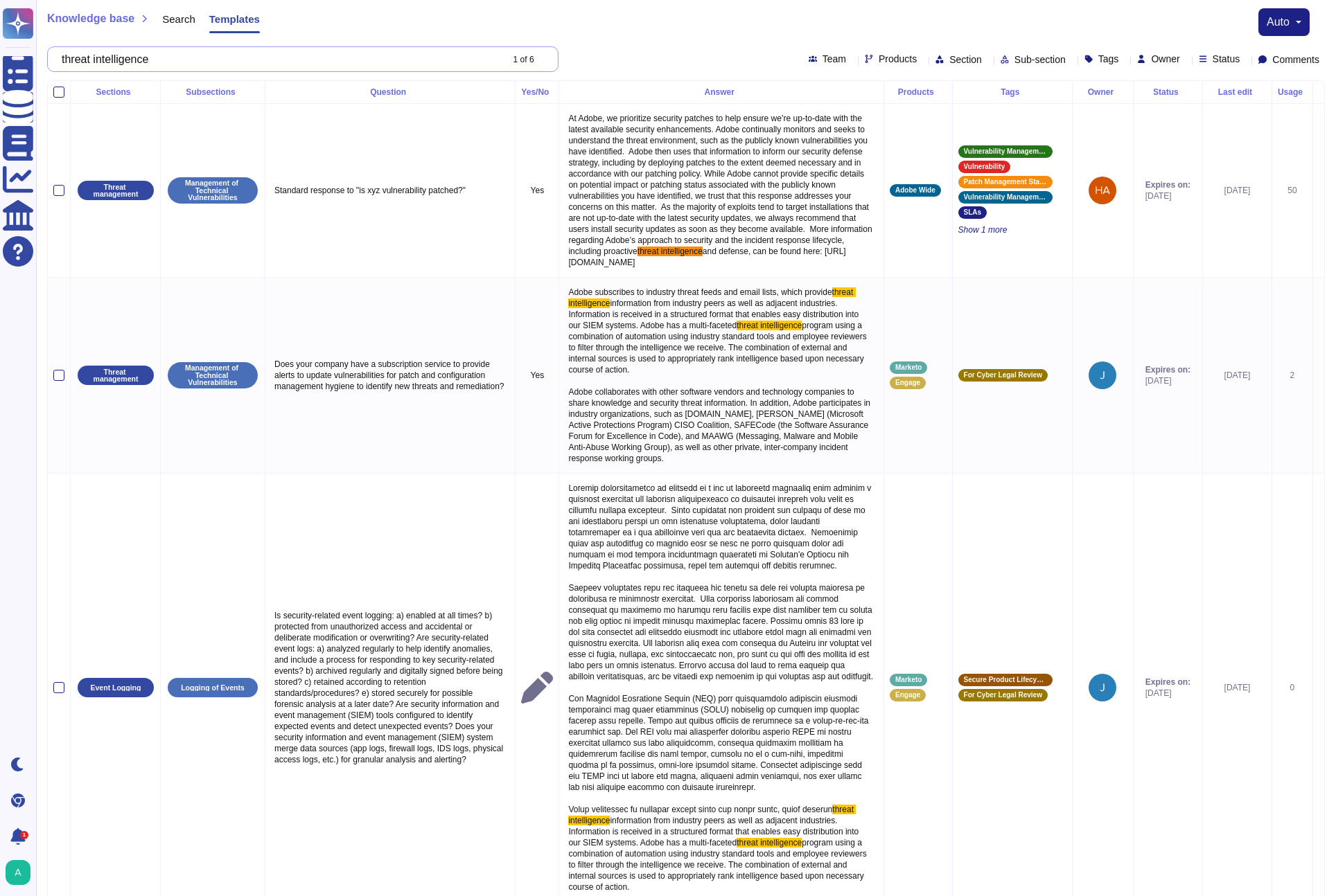
click at [297, 64] on input "threat intelligence" at bounding box center [278, 59] width 447 height 24
type input "threat intelligence"
